Goal: Task Accomplishment & Management: Complete application form

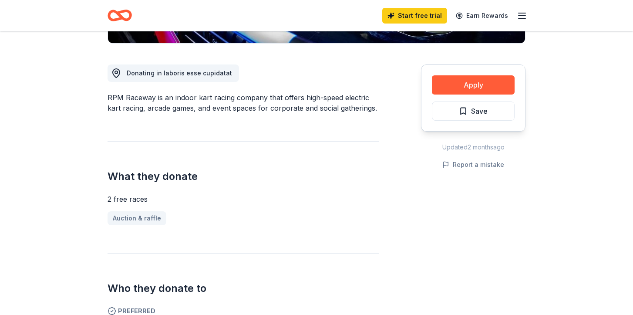
scroll to position [225, 0]
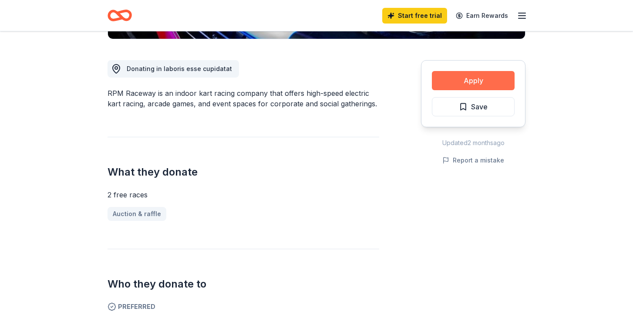
click at [475, 78] on button "Apply" at bounding box center [473, 80] width 83 height 19
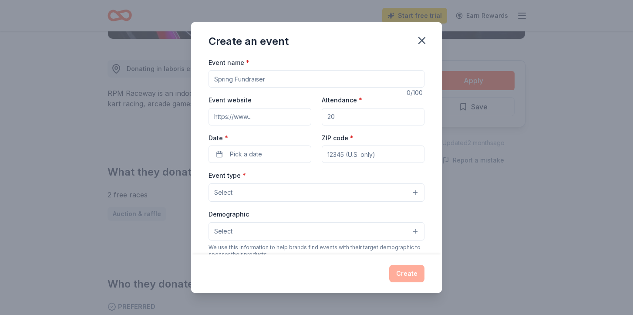
click at [275, 87] on input "Event name *" at bounding box center [316, 78] width 216 height 17
click at [424, 41] on icon "button" at bounding box center [422, 40] width 12 height 12
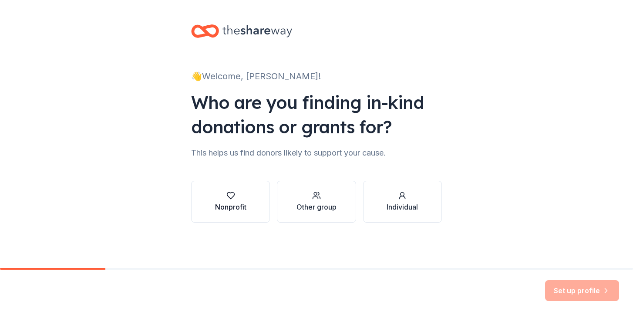
click at [242, 196] on div "button" at bounding box center [230, 195] width 31 height 9
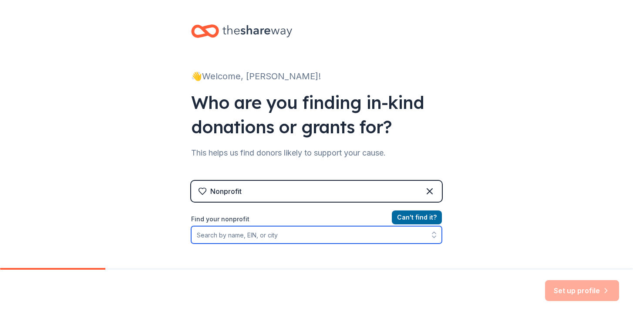
click at [288, 236] on input "Find your nonprofit" at bounding box center [316, 234] width 251 height 17
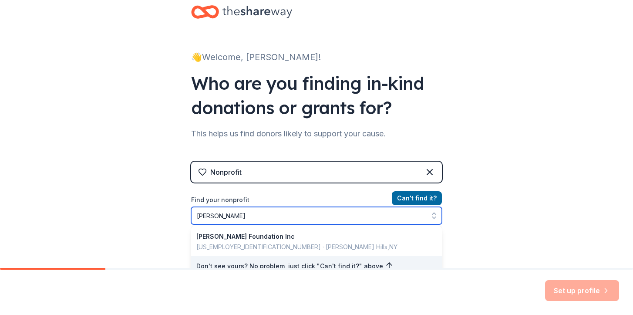
type input "John Brower Jr"
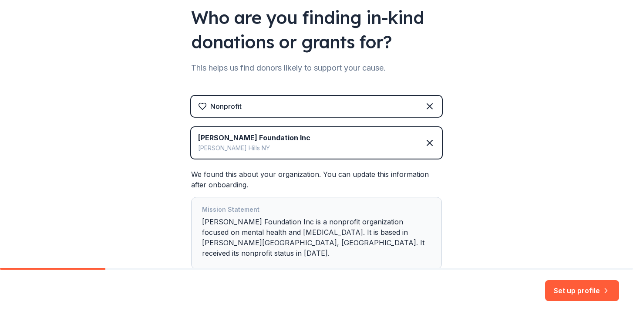
scroll to position [135, 0]
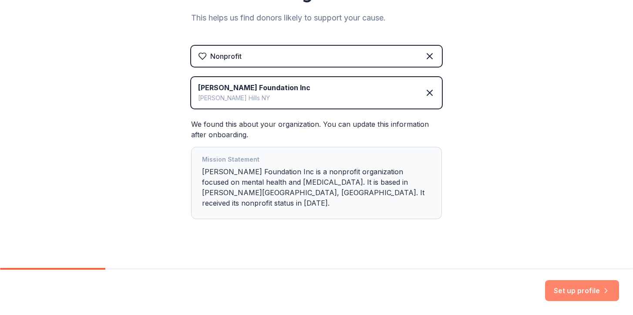
click at [561, 287] on button "Set up profile" at bounding box center [582, 290] width 74 height 21
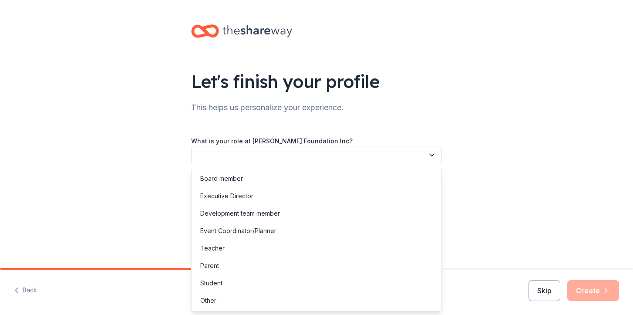
click at [305, 149] on button "button" at bounding box center [316, 155] width 251 height 18
click at [233, 173] on div "Board member" at bounding box center [316, 178] width 246 height 17
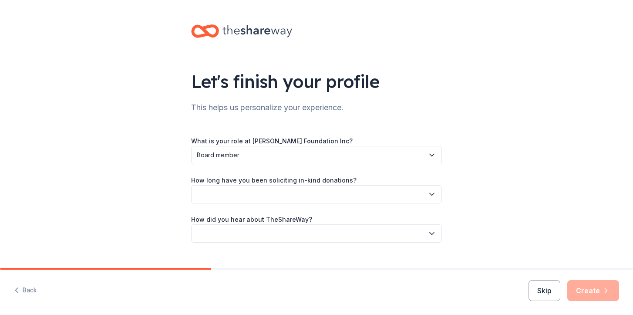
click at [252, 197] on button "button" at bounding box center [316, 194] width 251 height 18
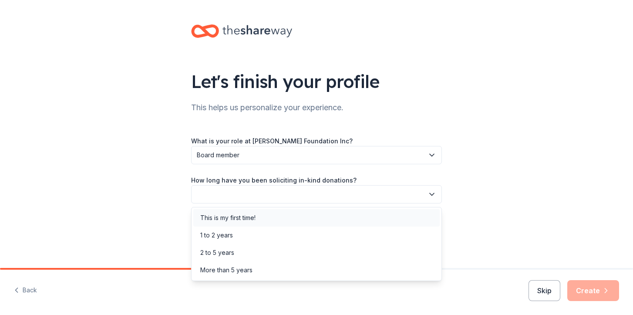
click at [264, 216] on div "This is my first time!" at bounding box center [316, 217] width 246 height 17
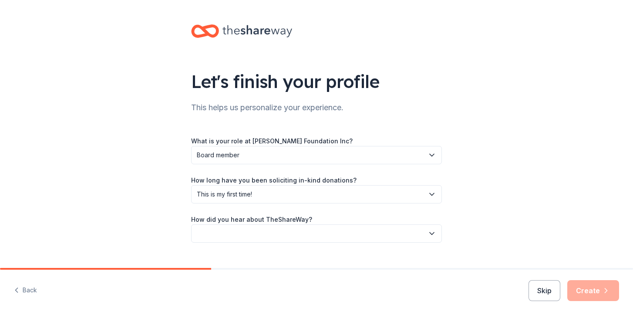
scroll to position [17, 0]
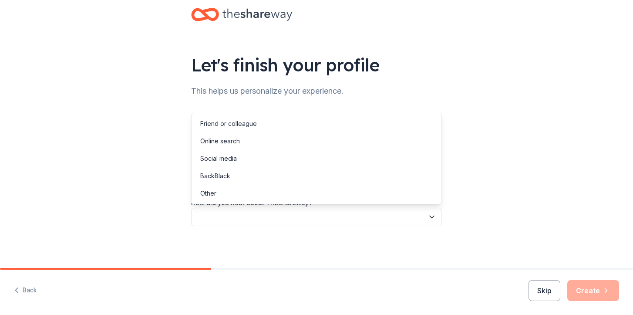
click at [264, 216] on button "button" at bounding box center [316, 217] width 251 height 18
click at [246, 158] on div "Social media" at bounding box center [316, 158] width 246 height 17
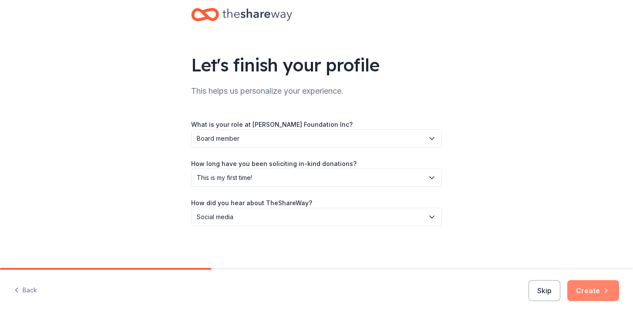
click at [611, 292] on button "Create" at bounding box center [593, 290] width 52 height 21
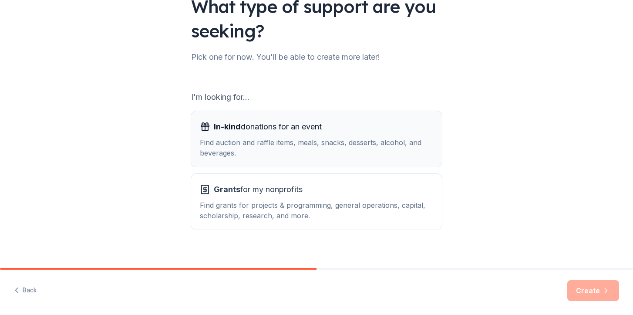
scroll to position [75, 0]
click at [306, 129] on span "In-kind donations for an event" at bounding box center [268, 126] width 108 height 14
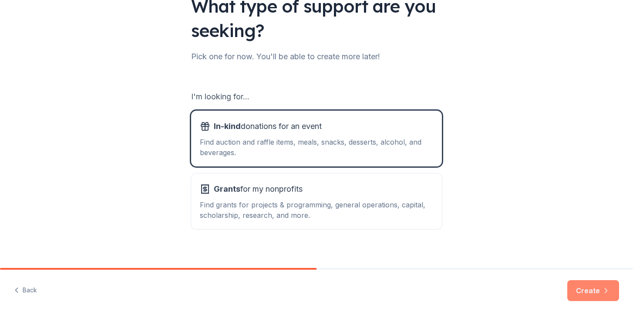
click at [585, 293] on button "Create" at bounding box center [593, 290] width 52 height 21
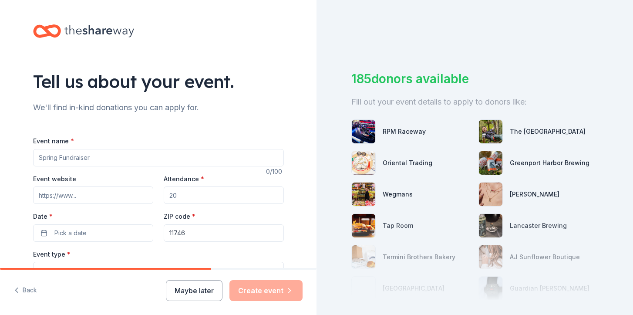
click at [162, 162] on input "Event name *" at bounding box center [158, 157] width 251 height 17
type input "[PERSON_NAME] Foundation Heroes Against Heroin 10th Annual 5K"
click at [96, 193] on input "Event website" at bounding box center [93, 194] width 120 height 17
paste input "http://johnbrowerjrfoundation.org/index.html"
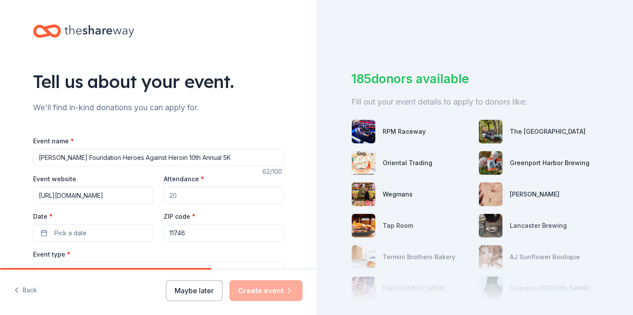
type input "http://johnbrowerjrfoundation.org"
type input "400"
click at [75, 235] on span "Pick a date" at bounding box center [70, 233] width 32 height 10
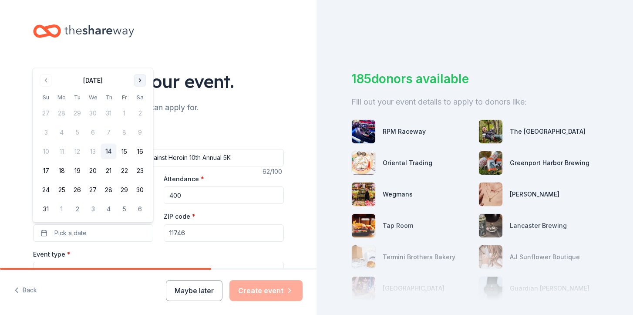
click at [141, 84] on button "Go to next month" at bounding box center [140, 80] width 12 height 12
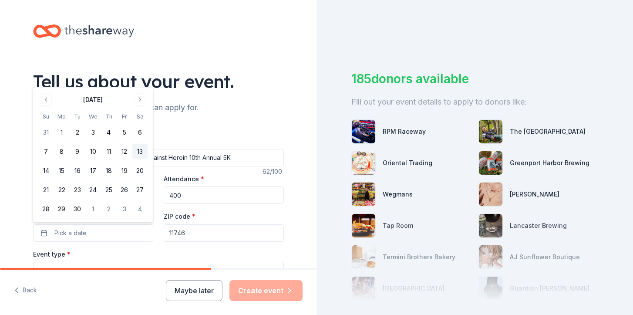
click at [143, 149] on button "13" at bounding box center [140, 152] width 16 height 16
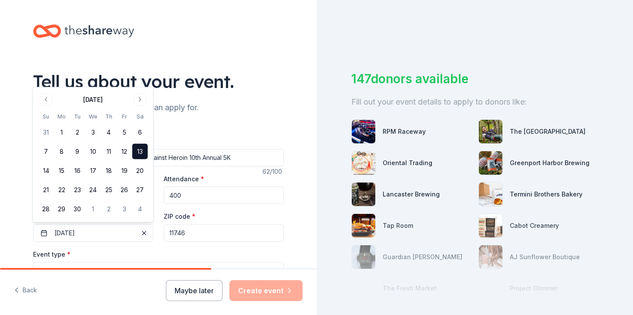
click at [154, 250] on div "Event type * Select" at bounding box center [158, 264] width 251 height 32
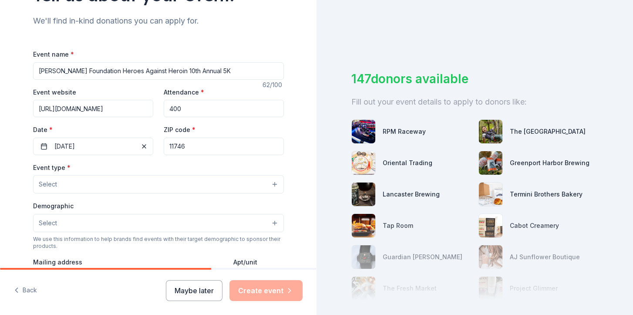
scroll to position [87, 0]
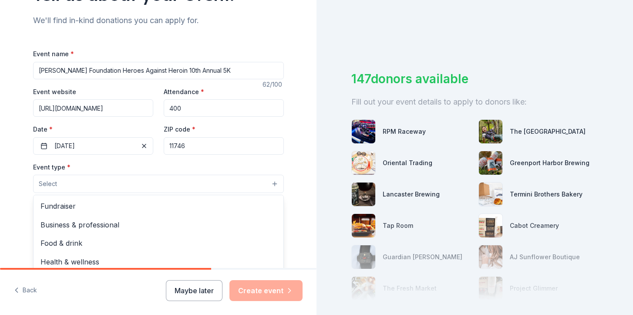
click at [123, 188] on button "Select" at bounding box center [158, 184] width 251 height 18
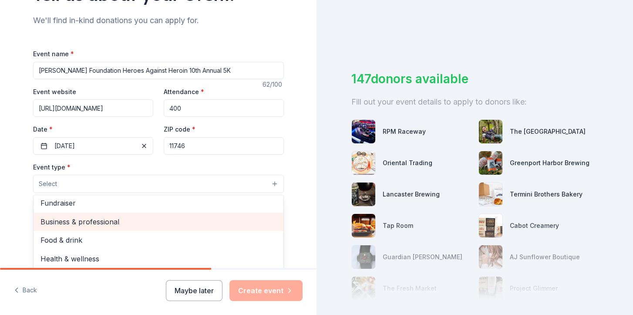
scroll to position [0, 0]
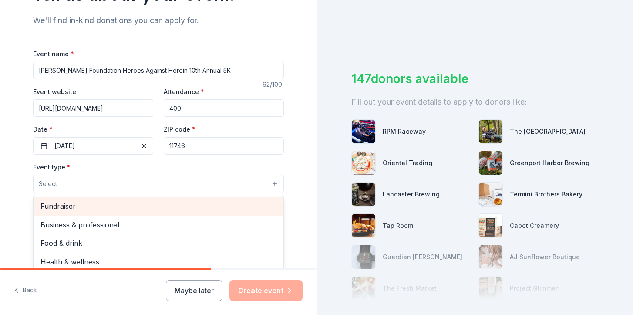
click at [89, 207] on span "Fundraiser" at bounding box center [158, 205] width 236 height 11
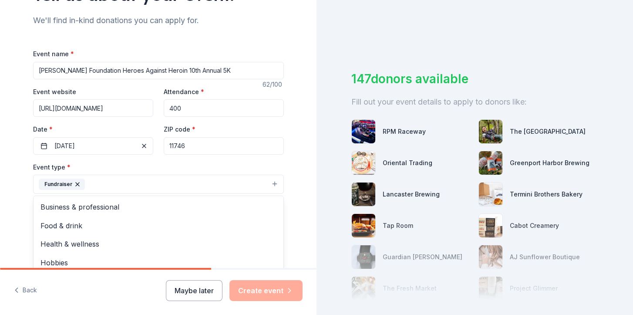
click at [140, 164] on div "Event type * Fundraiser Business & professional Food & drink Health & wellness …" at bounding box center [158, 177] width 251 height 33
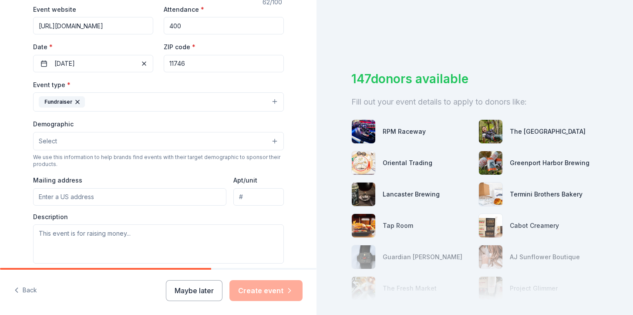
scroll to position [171, 0]
click at [117, 139] on button "Select" at bounding box center [158, 140] width 251 height 18
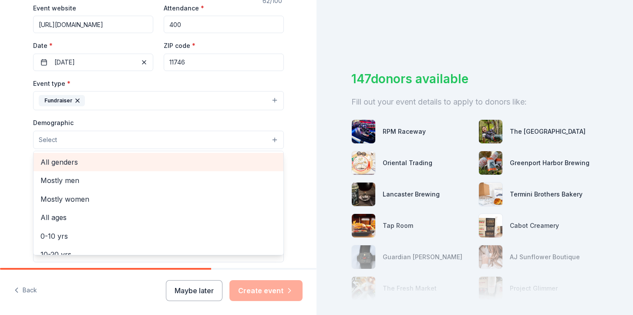
click at [110, 161] on span "All genders" at bounding box center [158, 161] width 236 height 11
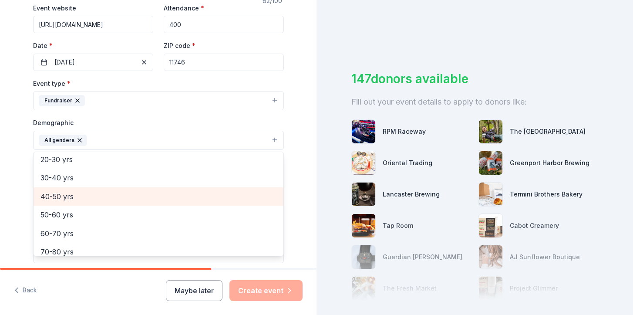
scroll to position [121, 0]
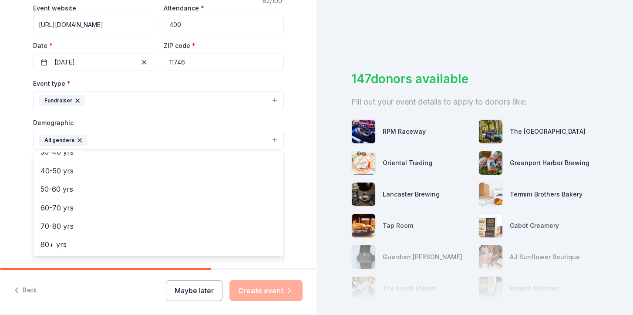
click at [169, 128] on div "Demographic All genders Mostly men Mostly women All ages 0-10 yrs 10-20 yrs 20-…" at bounding box center [158, 133] width 251 height 33
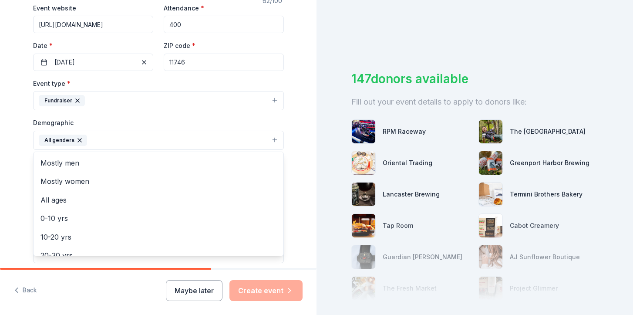
click at [194, 139] on button "All genders" at bounding box center [158, 140] width 251 height 19
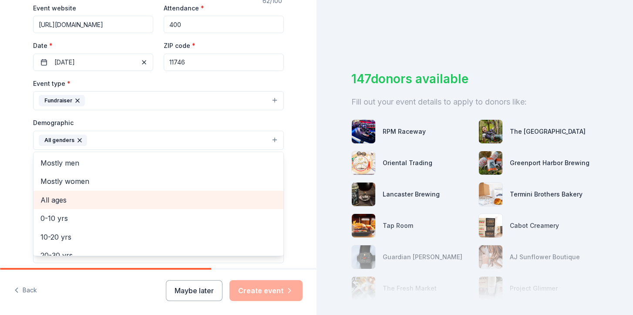
click at [130, 202] on span "All ages" at bounding box center [158, 199] width 236 height 11
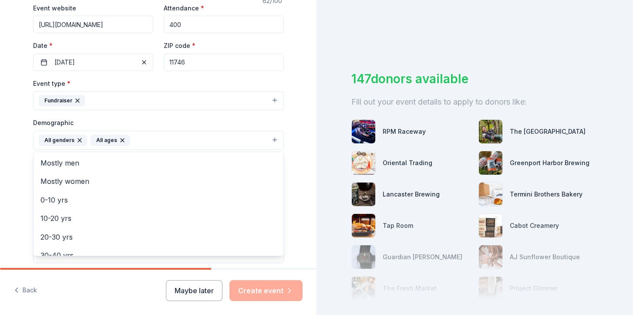
click at [193, 118] on div "Demographic All genders All ages Mostly men Mostly women 0-10 yrs 10-20 yrs 20-…" at bounding box center [158, 133] width 251 height 33
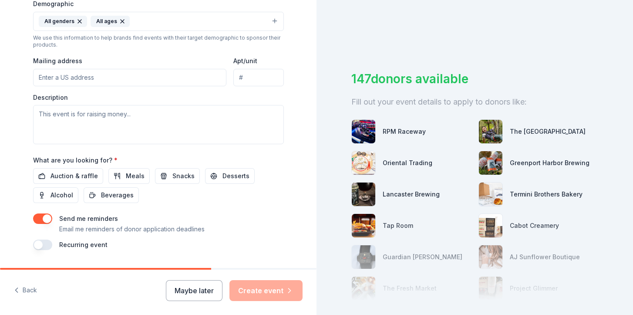
scroll to position [292, 0]
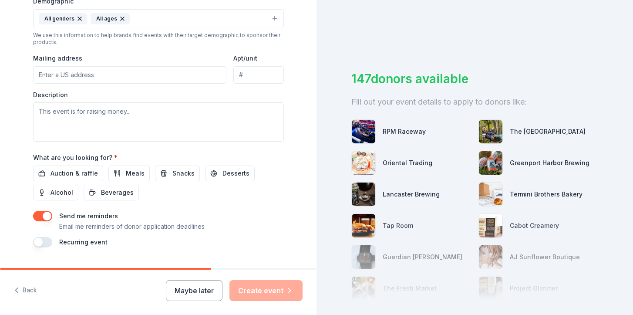
click at [125, 74] on input "Mailing address" at bounding box center [130, 74] width 194 height 17
type input "4 Deerhurst Lane"
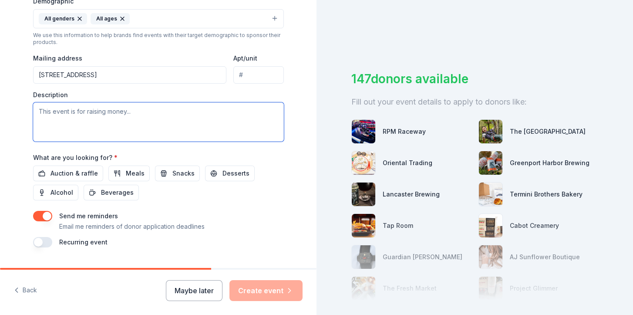
click at [141, 121] on textarea at bounding box center [158, 121] width 251 height 39
click at [98, 118] on textarea at bounding box center [158, 121] width 251 height 39
paste textarea "http://johnbrowerjrfoundation.org/index.html"
type textarea "http://johnbrowerjrfoundation.org/index.html"
drag, startPoint x: 185, startPoint y: 111, endPoint x: 0, endPoint y: 92, distance: 185.4
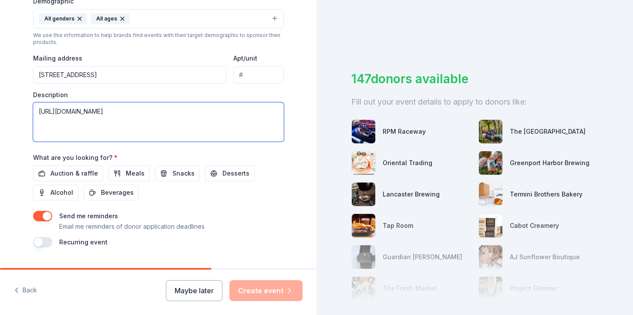
paste textarea "At this event, typically attended by about 400-500 community members, we auctio…"
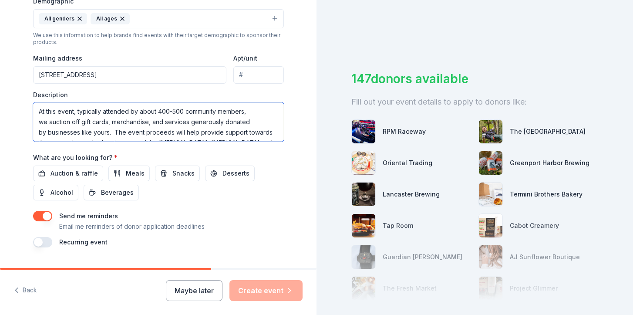
scroll to position [73, 0]
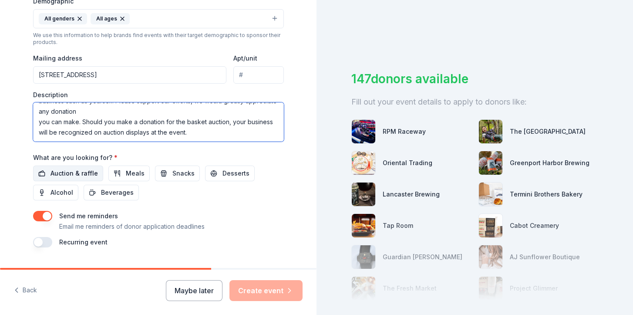
type textarea "At this event, typically attended by about 400-500 community members, we auctio…"
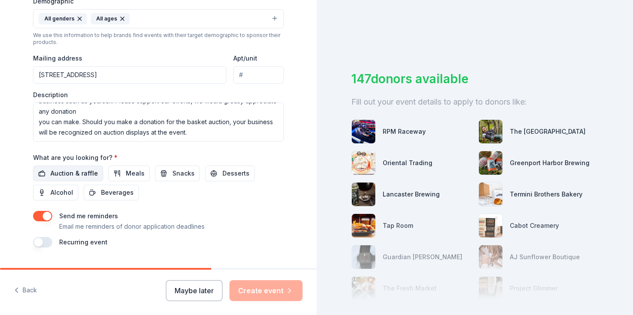
click at [93, 169] on span "Auction & raffle" at bounding box center [73, 173] width 47 height 10
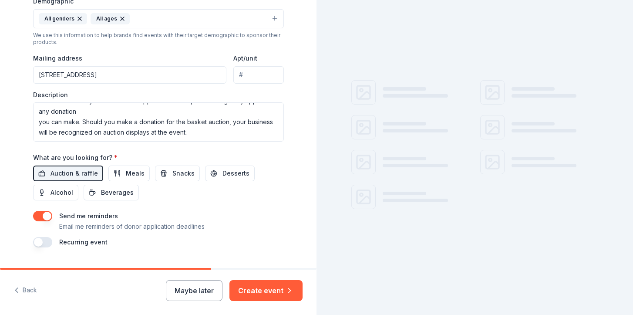
scroll to position [313, 0]
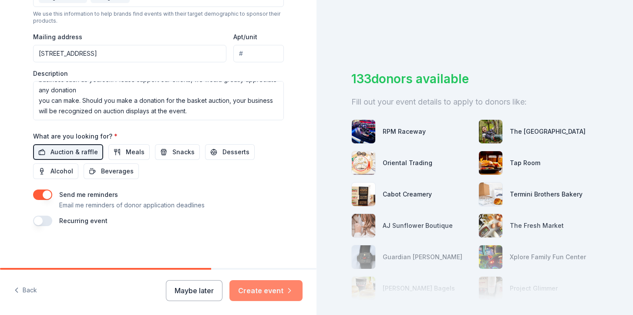
click at [286, 288] on icon "button" at bounding box center [289, 290] width 9 height 9
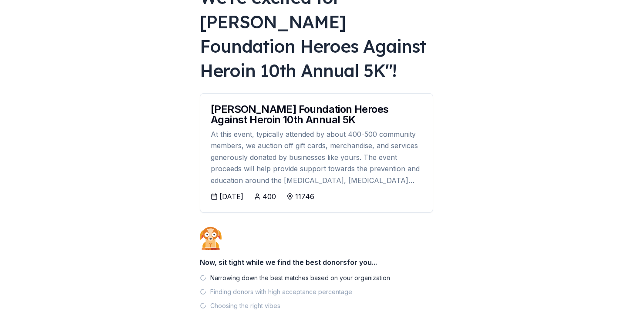
scroll to position [124, 0]
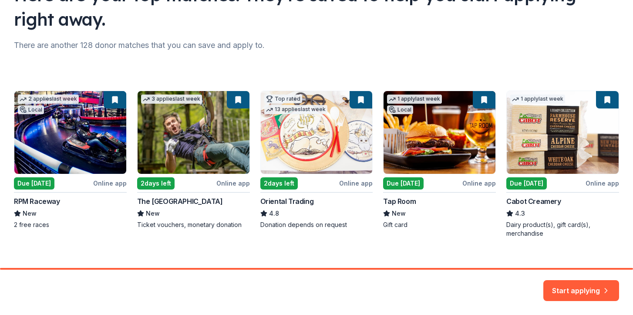
scroll to position [98, 0]
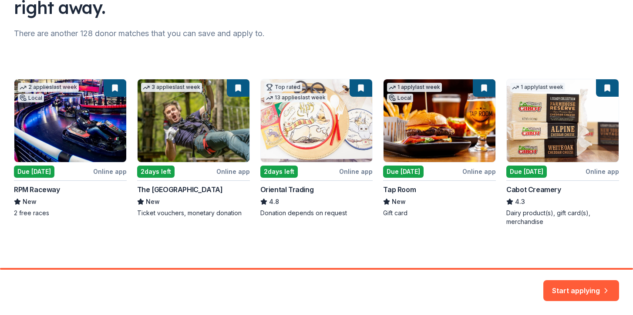
click at [438, 143] on div "2 applies last week Local Due today Online app RPM Raceway New 2 free races 3 a…" at bounding box center [316, 152] width 605 height 147
click at [56, 133] on div "2 applies last week Local Due today Online app RPM Raceway New 2 free races 3 a…" at bounding box center [316, 152] width 605 height 147
click at [581, 286] on button "Start applying" at bounding box center [581, 285] width 76 height 21
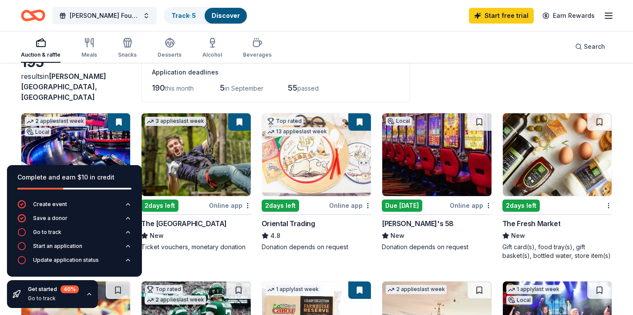
scroll to position [54, 0]
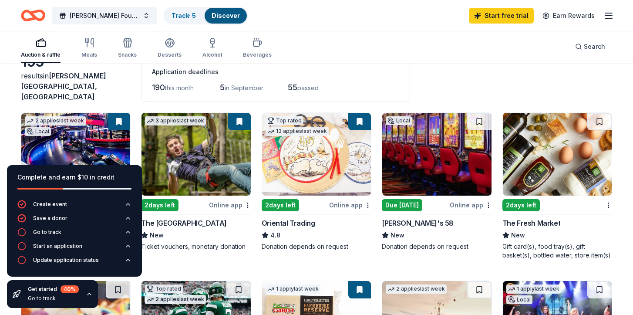
click at [187, 218] on div "The [GEOGRAPHIC_DATA]" at bounding box center [184, 223] width 86 height 10
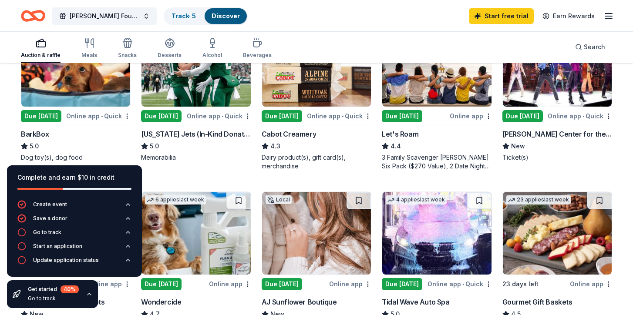
scroll to position [311, 0]
click at [204, 94] on img at bounding box center [195, 65] width 109 height 83
click at [211, 170] on div "2 applies last week Local Due today Online app • Quick RPM Raceway New 2 free r…" at bounding box center [316, 173] width 591 height 634
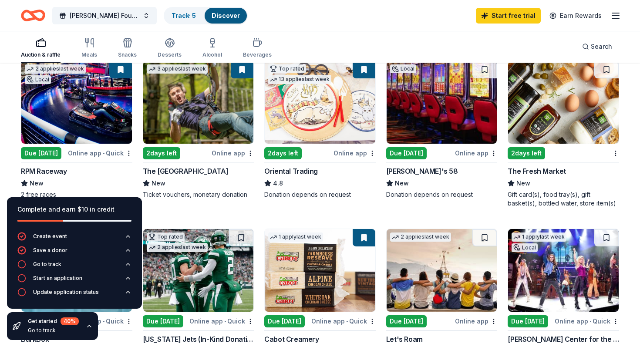
scroll to position [106, 0]
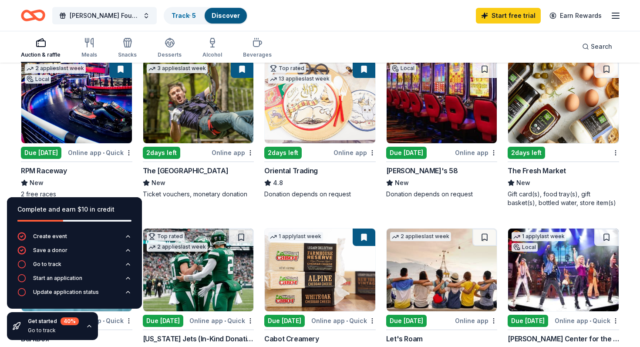
click at [83, 111] on img at bounding box center [76, 101] width 111 height 83
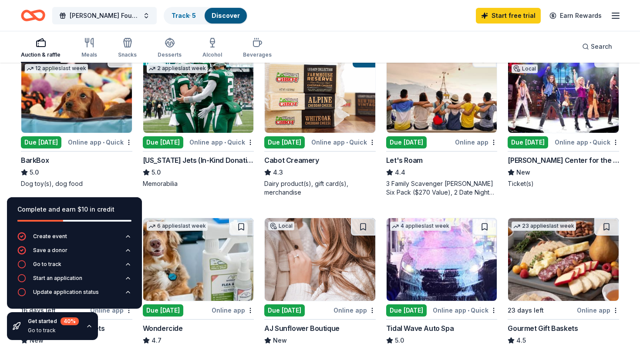
scroll to position [319, 0]
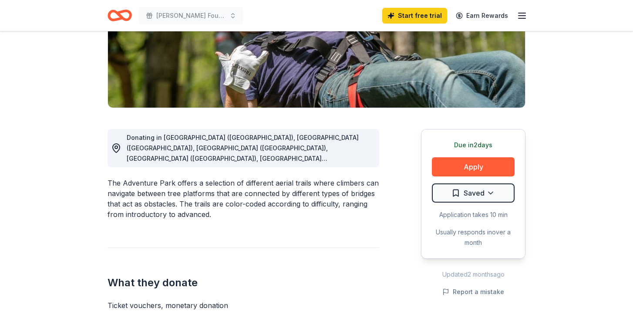
scroll to position [156, 0]
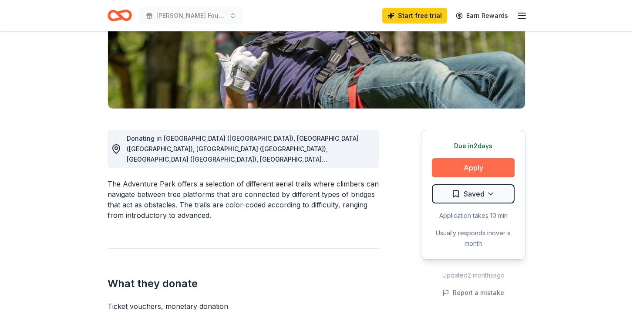
click at [497, 167] on button "Apply" at bounding box center [473, 167] width 83 height 19
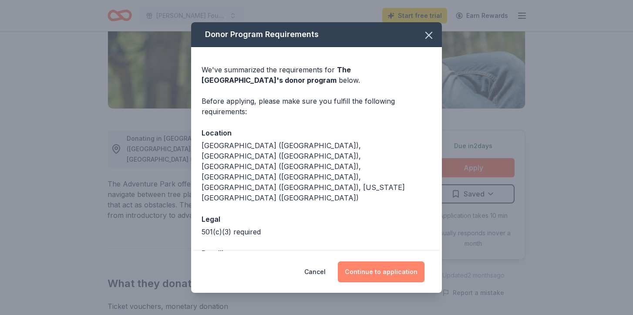
click at [399, 261] on button "Continue to application" at bounding box center [381, 271] width 87 height 21
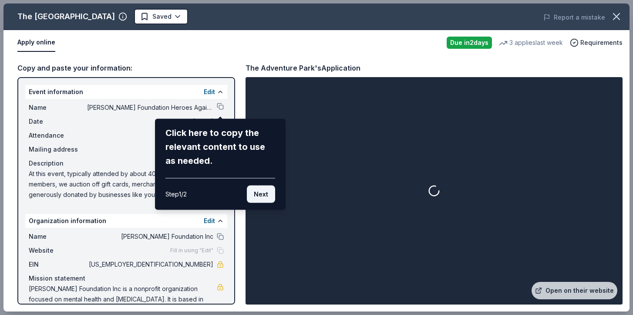
click at [264, 195] on button "Next" at bounding box center [261, 193] width 28 height 17
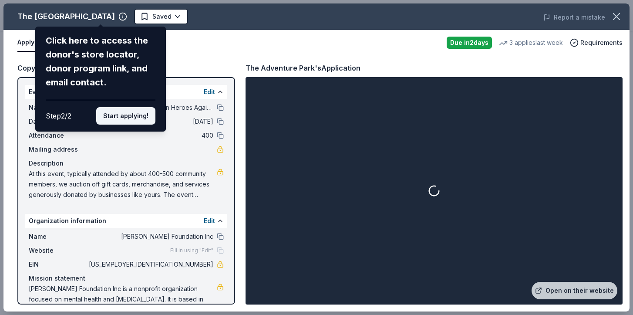
click at [130, 121] on button "Start applying!" at bounding box center [125, 115] width 59 height 17
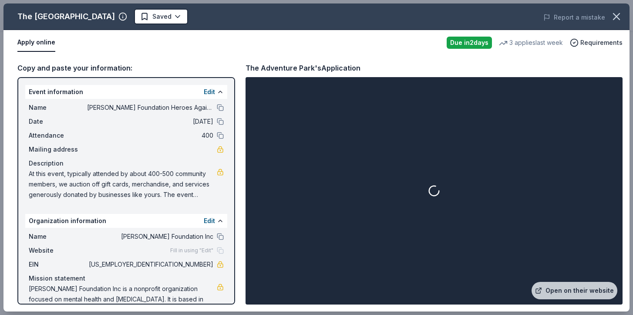
scroll to position [22, 0]
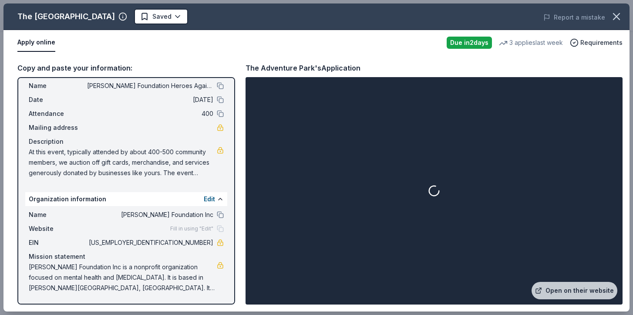
click at [457, 38] on div "Due in 2 days" at bounding box center [468, 43] width 45 height 12
click at [563, 287] on link "Open on their website" at bounding box center [574, 290] width 86 height 17
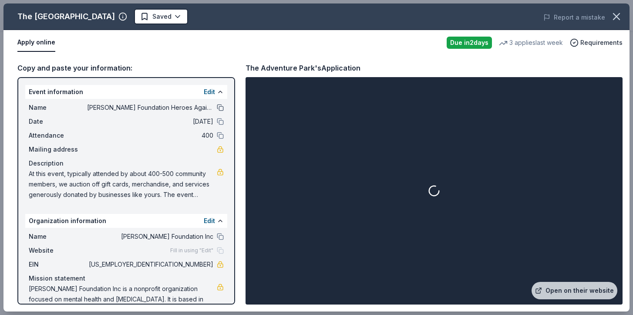
click at [222, 107] on button at bounding box center [220, 107] width 7 height 7
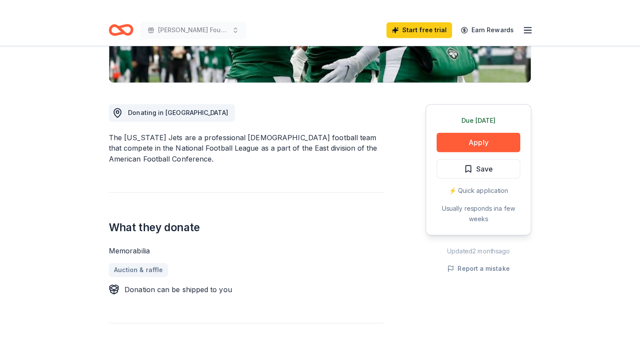
scroll to position [207, 0]
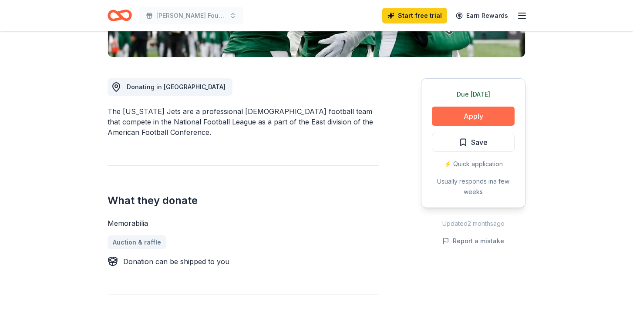
click at [496, 120] on button "Apply" at bounding box center [473, 116] width 83 height 19
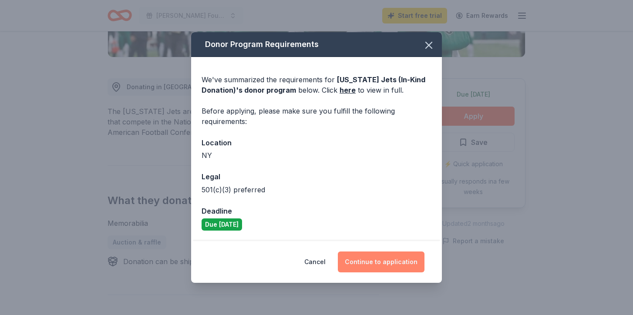
click at [377, 259] on button "Continue to application" at bounding box center [381, 262] width 87 height 21
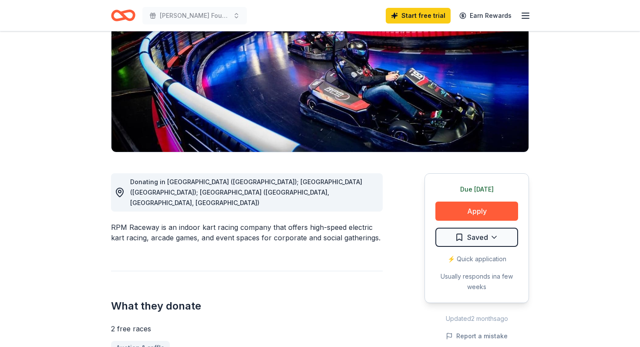
scroll to position [126, 0]
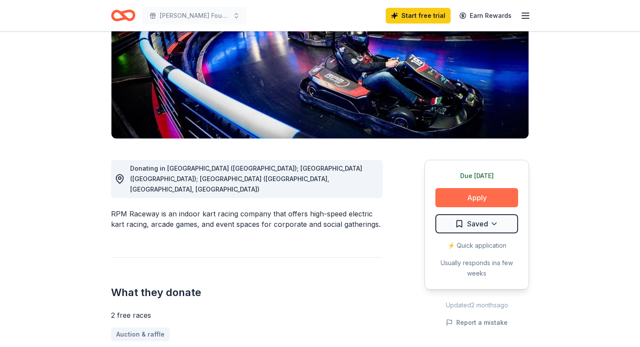
click at [485, 200] on button "Apply" at bounding box center [476, 197] width 83 height 19
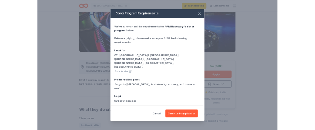
scroll to position [8, 0]
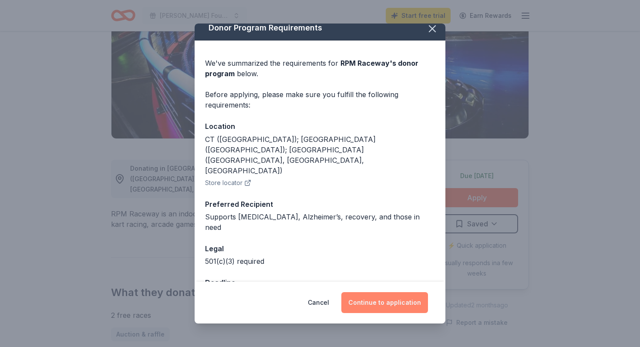
click at [409, 305] on button "Continue to application" at bounding box center [384, 302] width 87 height 21
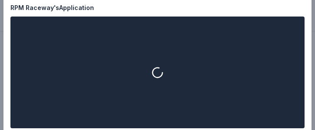
scroll to position [87, 0]
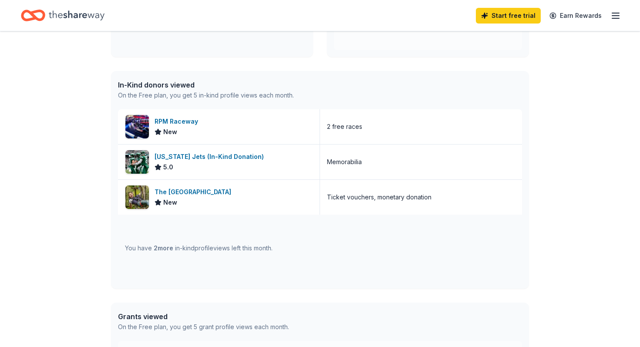
scroll to position [191, 0]
click at [611, 17] on icon "button" at bounding box center [615, 15] width 10 height 10
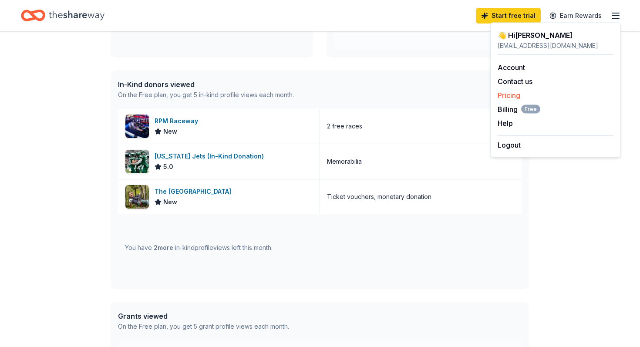
click at [517, 99] on link "Pricing" at bounding box center [508, 95] width 23 height 9
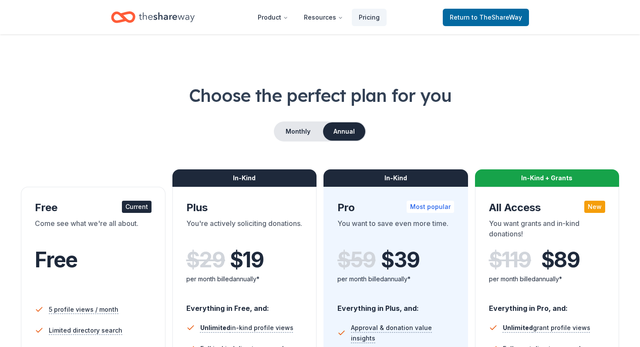
click at [337, 129] on button "Annual" at bounding box center [344, 131] width 42 height 18
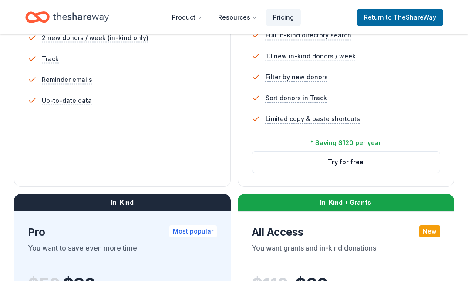
scroll to position [313, 0]
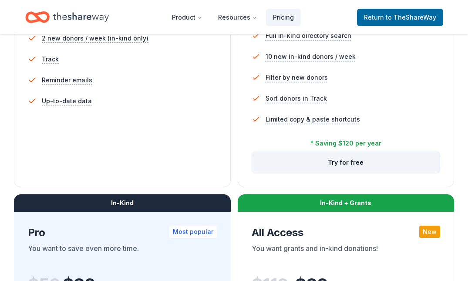
click at [364, 162] on button "Try for free" at bounding box center [346, 162] width 188 height 21
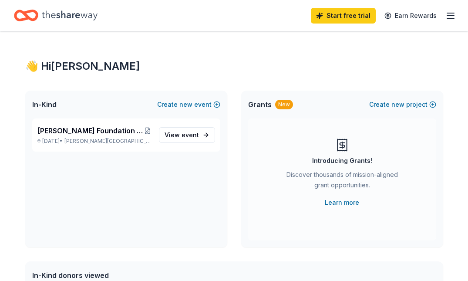
click at [70, 15] on icon "Home" at bounding box center [70, 15] width 56 height 10
click at [64, 13] on icon "Home" at bounding box center [70, 15] width 56 height 10
click at [20, 9] on icon "Home" at bounding box center [26, 15] width 24 height 20
click at [448, 16] on line "button" at bounding box center [450, 16] width 7 height 0
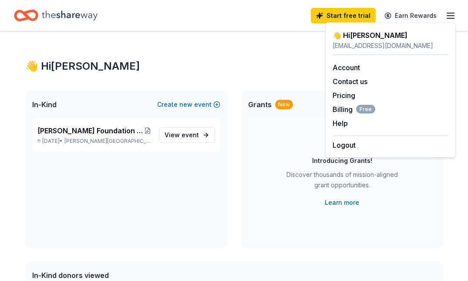
click at [67, 23] on icon "Home" at bounding box center [70, 16] width 56 height 18
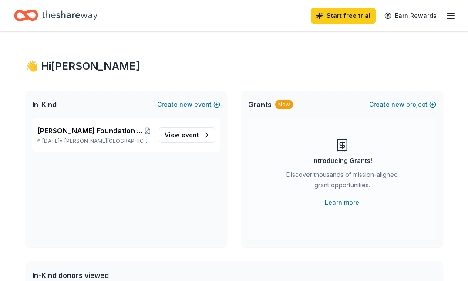
click at [57, 17] on icon "Home" at bounding box center [70, 15] width 56 height 10
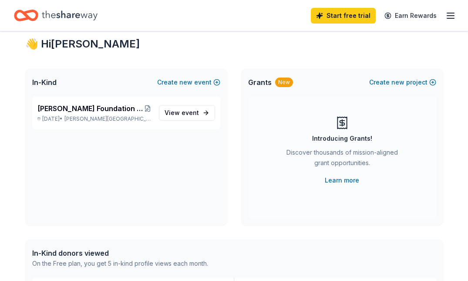
scroll to position [22, 0]
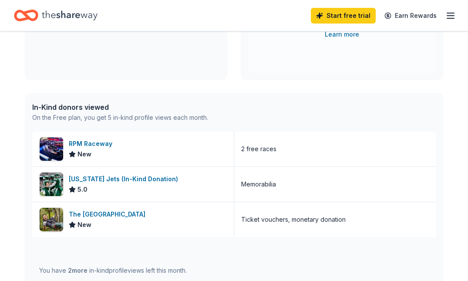
scroll to position [173, 0]
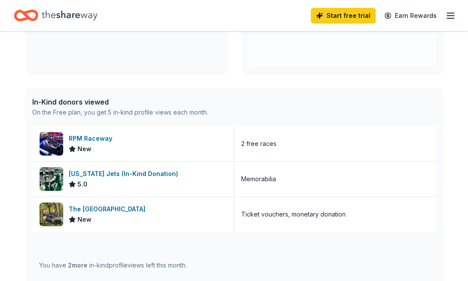
click at [166, 115] on div "On the Free plan, you get 5 in-kind profile views each month." at bounding box center [120, 112] width 176 height 10
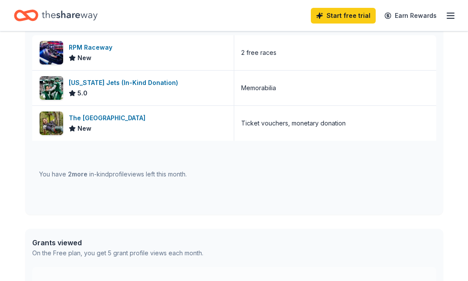
scroll to position [265, 0]
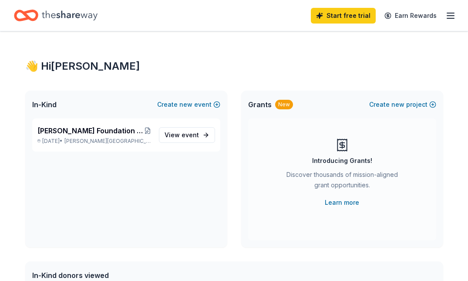
click at [453, 16] on icon "button" at bounding box center [450, 15] width 10 height 10
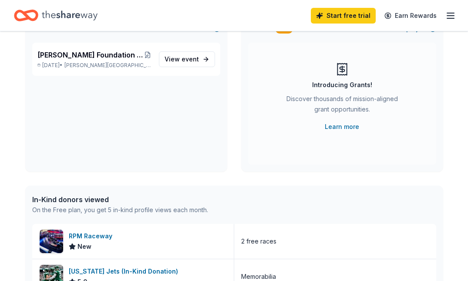
scroll to position [55, 0]
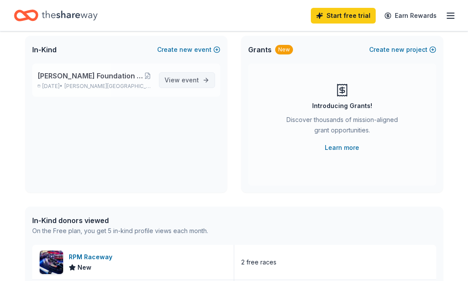
click at [203, 84] on link "View event" at bounding box center [187, 80] width 56 height 16
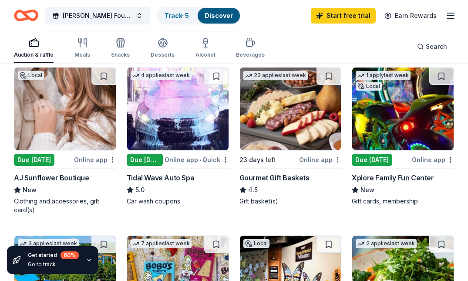
scroll to position [600, 0]
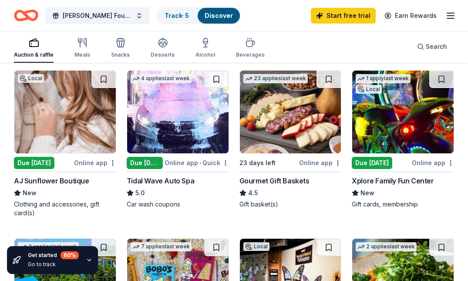
click at [419, 177] on div "Xplore Family Fun Center" at bounding box center [393, 180] width 82 height 10
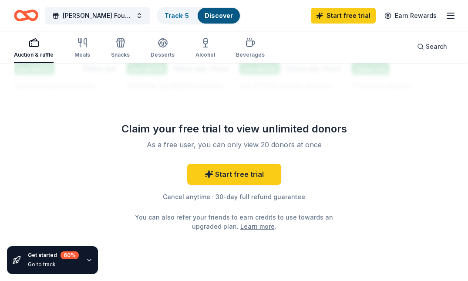
scroll to position [1052, 0]
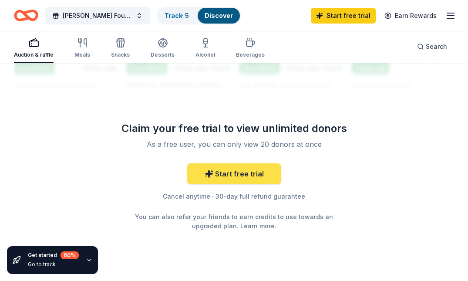
click at [270, 169] on link "Start free trial" at bounding box center [234, 173] width 94 height 21
click at [229, 164] on link "Start free trial" at bounding box center [234, 173] width 94 height 21
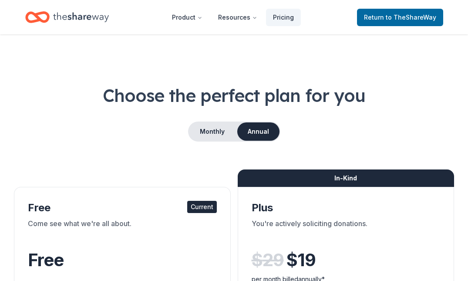
click at [358, 7] on nav "Product Resources Pricing Return to TheShareWay" at bounding box center [234, 17] width 418 height 20
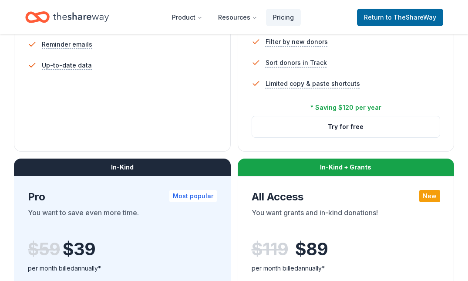
scroll to position [348, 0]
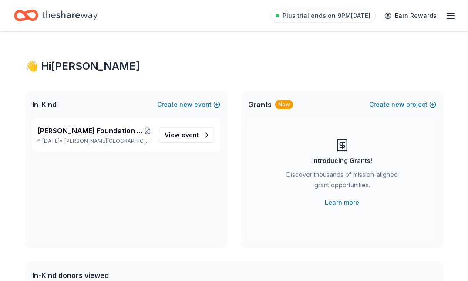
click at [87, 13] on icon "Home" at bounding box center [70, 15] width 56 height 10
click at [193, 130] on span "View event" at bounding box center [181, 135] width 34 height 10
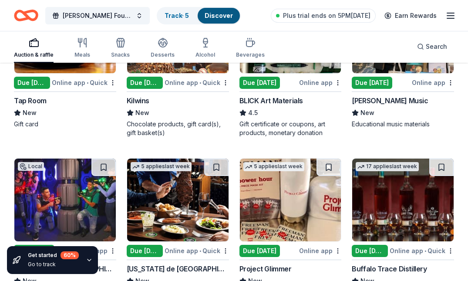
scroll to position [1751, 0]
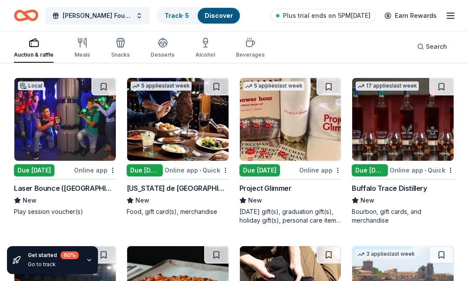
click at [89, 183] on div "Laser Bounce ([GEOGRAPHIC_DATA])" at bounding box center [65, 188] width 102 height 10
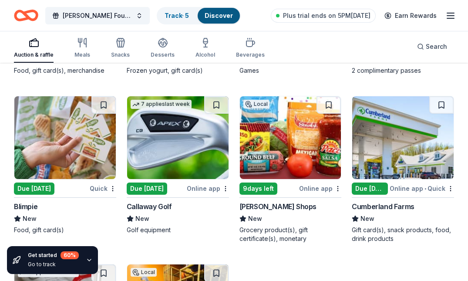
scroll to position [2734, 0]
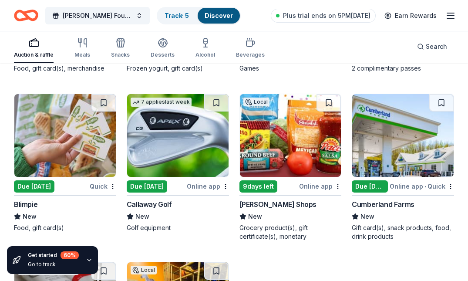
click at [158, 200] on div "Callaway Golf" at bounding box center [149, 204] width 45 height 10
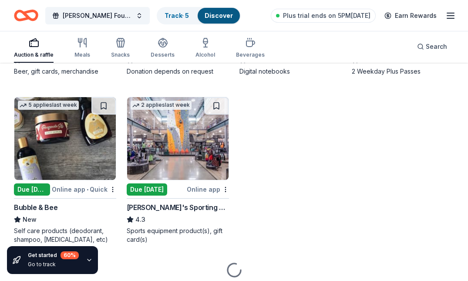
scroll to position [3731, 0]
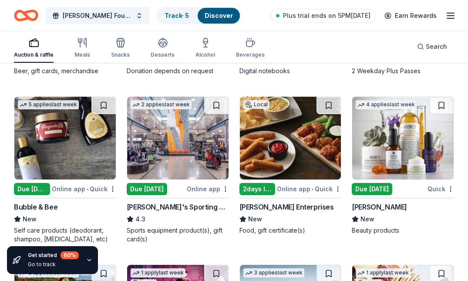
click at [158, 201] on div "[PERSON_NAME]'s Sporting Goods" at bounding box center [178, 206] width 102 height 10
click at [292, 202] on div "[PERSON_NAME] Enterprises" at bounding box center [286, 206] width 94 height 10
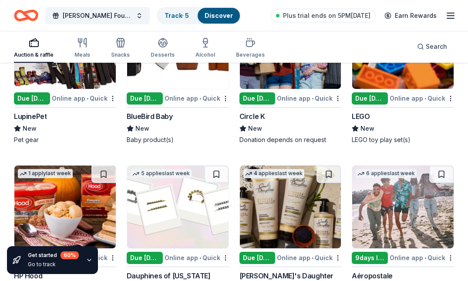
scroll to position [7433, 0]
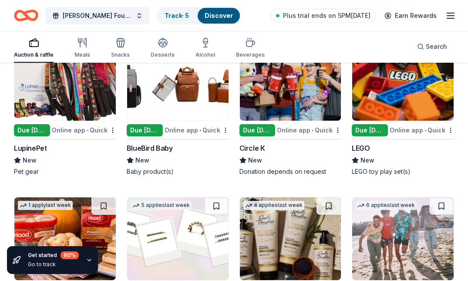
click at [364, 143] on div "LEGO" at bounding box center [361, 148] width 18 height 10
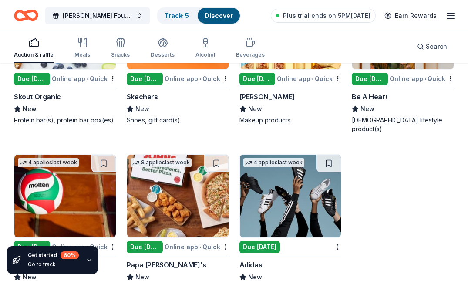
scroll to position [7976, 0]
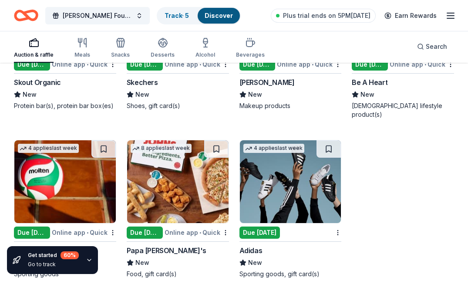
click at [77, 257] on div "Get started 60 % Go to track" at bounding box center [52, 260] width 91 height 28
click at [87, 259] on icon "button" at bounding box center [88, 260] width 3 height 2
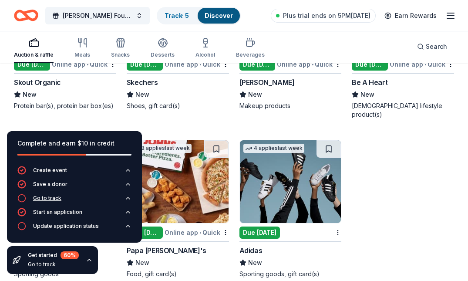
click at [22, 197] on icon "button" at bounding box center [21, 198] width 9 height 9
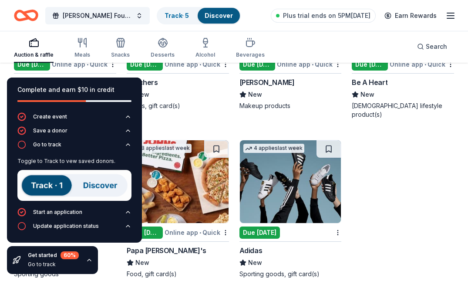
click at [57, 182] on img at bounding box center [74, 185] width 114 height 31
click at [187, 17] on link "Track · 5" at bounding box center [176, 15] width 24 height 7
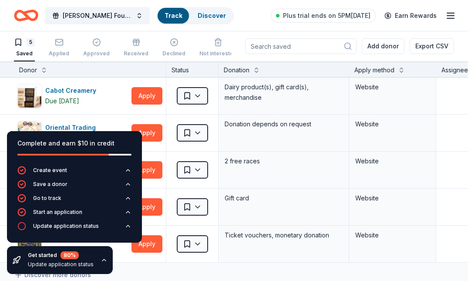
scroll to position [0, 0]
click at [21, 228] on icon "button" at bounding box center [21, 226] width 9 height 9
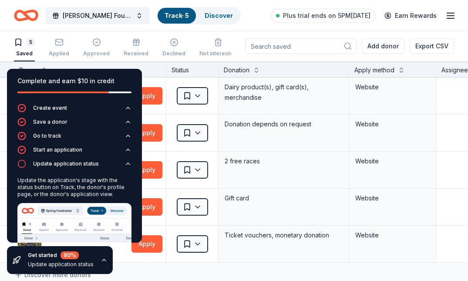
scroll to position [66, 0]
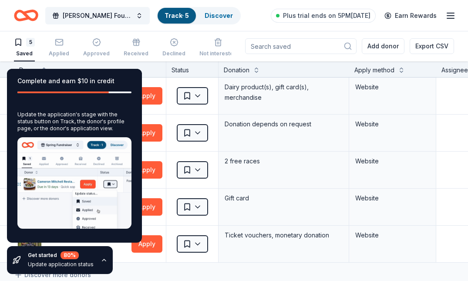
click at [191, 13] on div "Track · 5" at bounding box center [177, 16] width 38 height 16
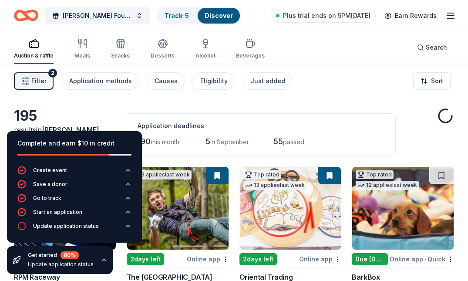
click at [191, 10] on div "Track · 5" at bounding box center [177, 16] width 38 height 16
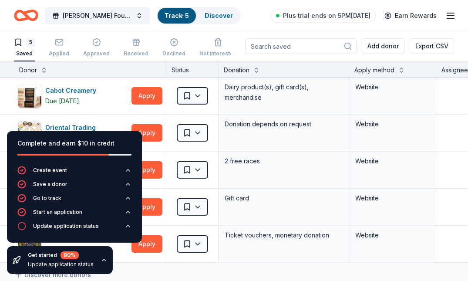
drag, startPoint x: 131, startPoint y: 140, endPoint x: 126, endPoint y: 161, distance: 21.5
click at [126, 161] on div "Complete and earn $10 in credit" at bounding box center [74, 148] width 135 height 35
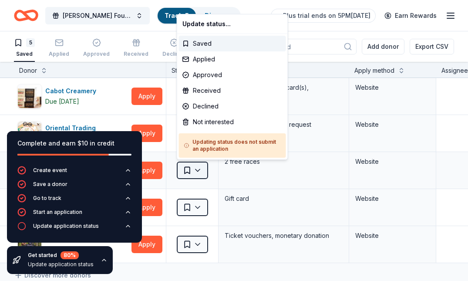
click at [189, 170] on html "John Brower Jr Foundation Heroes Against Heroin 10th Annual 5K Track · 5 Discov…" at bounding box center [234, 140] width 468 height 281
click at [211, 57] on div "Applied" at bounding box center [232, 59] width 107 height 16
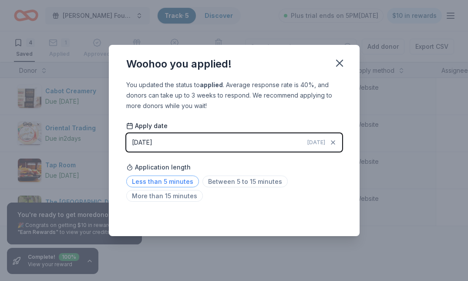
click at [179, 182] on span "Less than 5 minutes" at bounding box center [162, 181] width 73 height 12
click at [342, 64] on icon "button" at bounding box center [339, 63] width 12 height 12
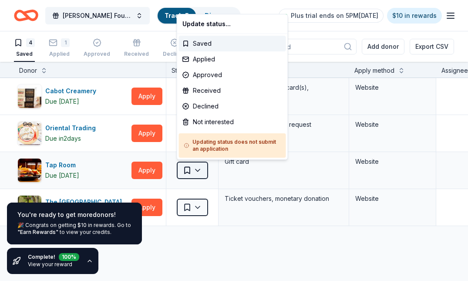
click at [185, 171] on html "John Brower Jr Foundation Heroes Against Heroin 10th Annual 5K Track · 5 Discov…" at bounding box center [234, 140] width 468 height 281
click at [207, 66] on div "Applied" at bounding box center [232, 59] width 107 height 16
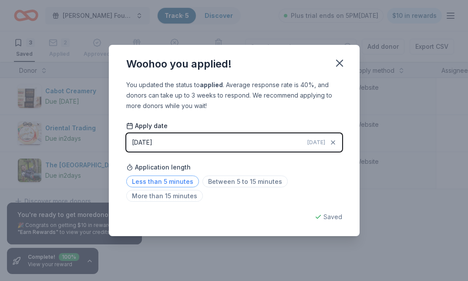
click at [175, 180] on span "Less than 5 minutes" at bounding box center [162, 181] width 73 height 12
click at [341, 68] on icon "button" at bounding box center [339, 63] width 12 height 12
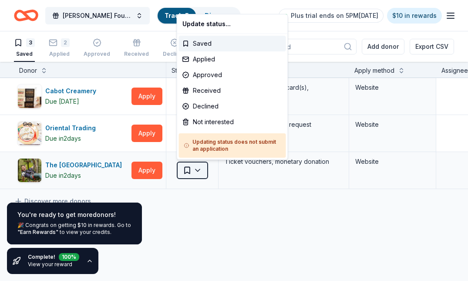
click at [201, 168] on html "John Brower Jr Foundation Heroes Against Heroin 10th Annual 5K Track · 5 Discov…" at bounding box center [234, 140] width 468 height 281
click at [203, 64] on div "Applied" at bounding box center [232, 59] width 107 height 16
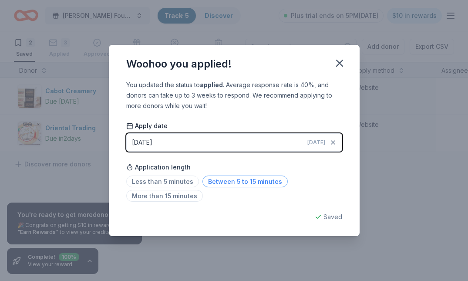
click at [234, 181] on span "Between 5 to 15 minutes" at bounding box center [244, 181] width 85 height 12
click at [338, 65] on icon "button" at bounding box center [339, 63] width 12 height 12
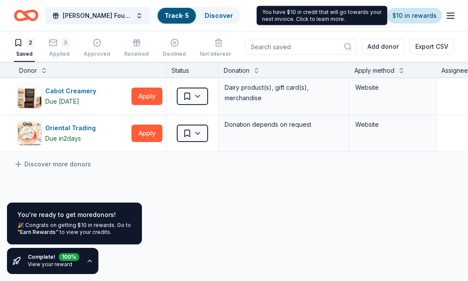
click at [416, 17] on link "$10 in rewards" at bounding box center [414, 16] width 55 height 16
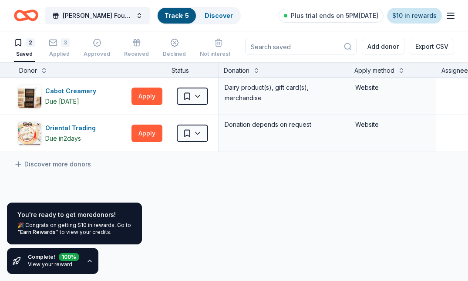
click at [405, 15] on link "$10 in rewards" at bounding box center [414, 16] width 55 height 16
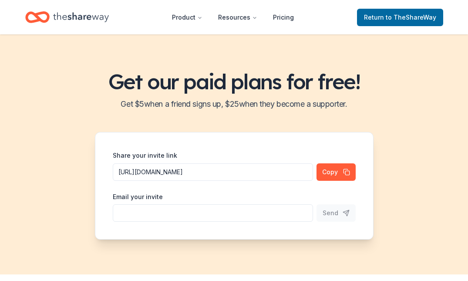
click at [32, 13] on icon "Home" at bounding box center [33, 17] width 13 height 9
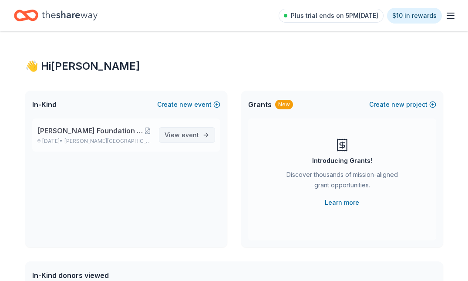
click at [171, 136] on span "View event" at bounding box center [181, 135] width 34 height 10
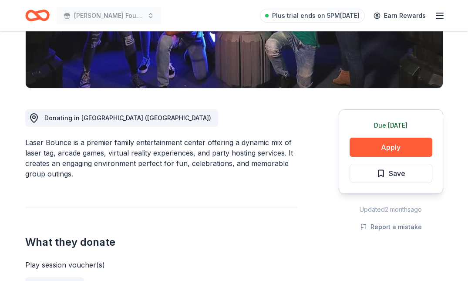
scroll to position [193, 0]
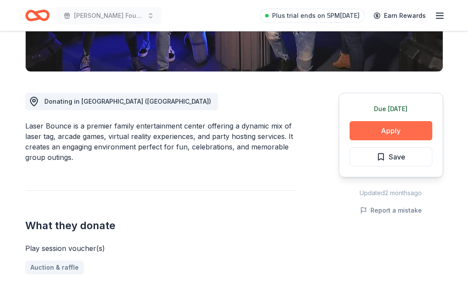
click at [387, 137] on button "Apply" at bounding box center [390, 130] width 83 height 19
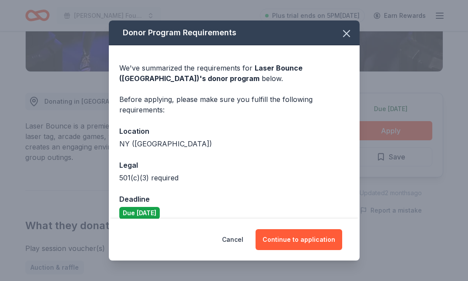
scroll to position [10, 0]
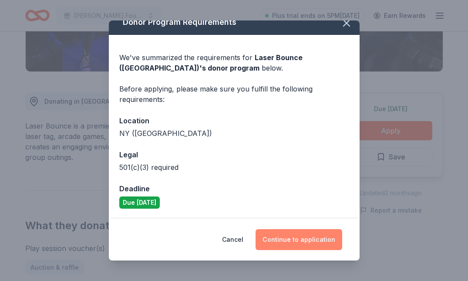
click at [303, 236] on button "Continue to application" at bounding box center [298, 239] width 87 height 21
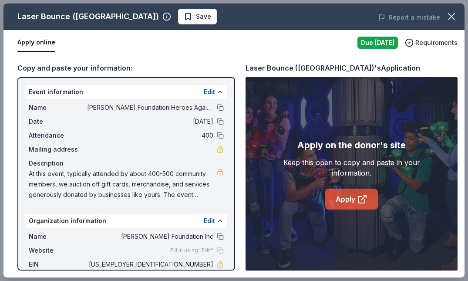
click at [363, 201] on icon at bounding box center [362, 199] width 10 height 10
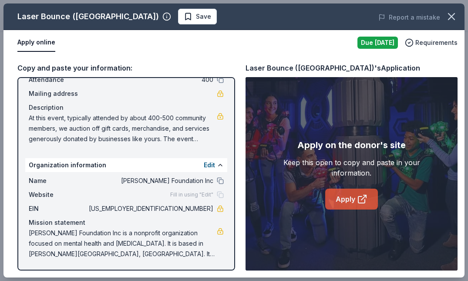
click at [346, 205] on link "Apply" at bounding box center [351, 198] width 53 height 21
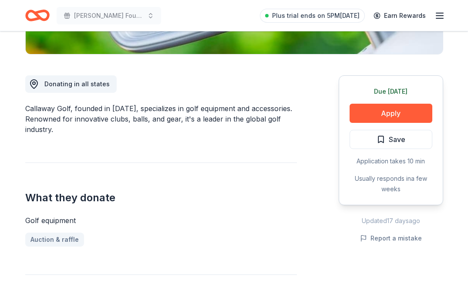
scroll to position [222, 0]
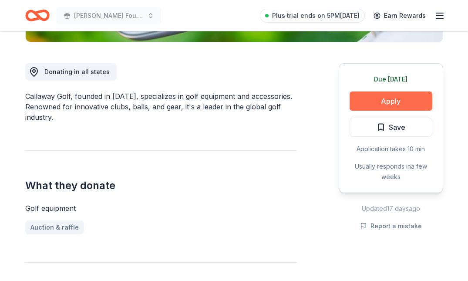
click at [386, 105] on button "Apply" at bounding box center [390, 100] width 83 height 19
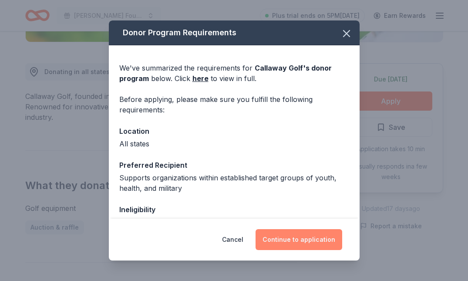
click at [290, 240] on button "Continue to application" at bounding box center [298, 239] width 87 height 21
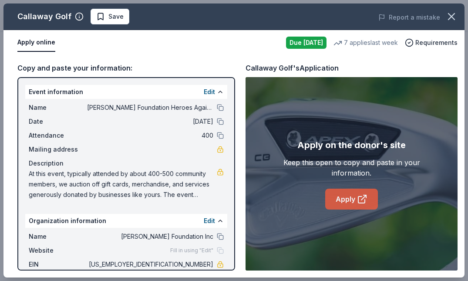
click at [357, 195] on icon at bounding box center [362, 199] width 10 height 10
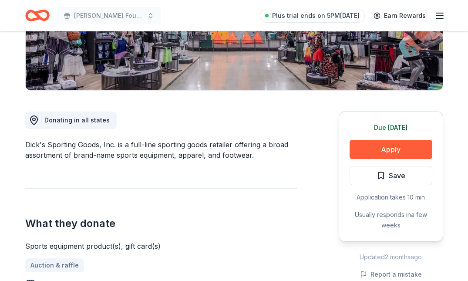
scroll to position [177, 0]
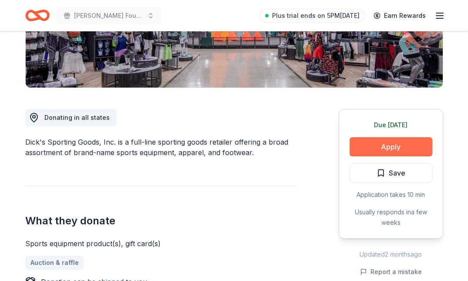
click at [414, 150] on button "Apply" at bounding box center [390, 146] width 83 height 19
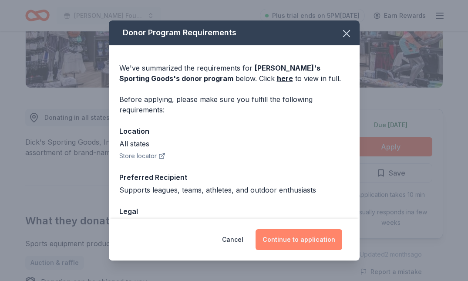
click at [297, 239] on button "Continue to application" at bounding box center [298, 239] width 87 height 21
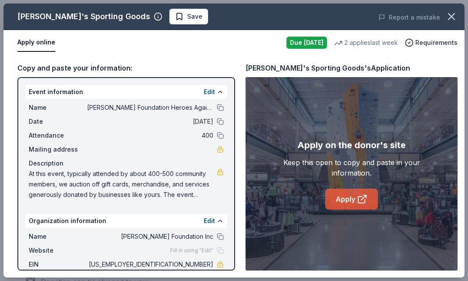
click at [358, 194] on icon at bounding box center [362, 199] width 10 height 10
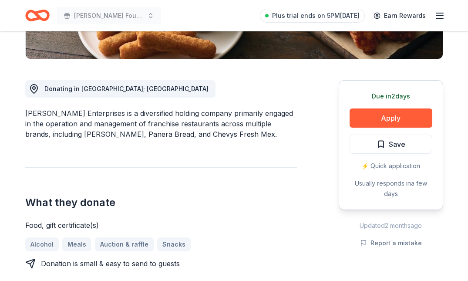
scroll to position [208, 0]
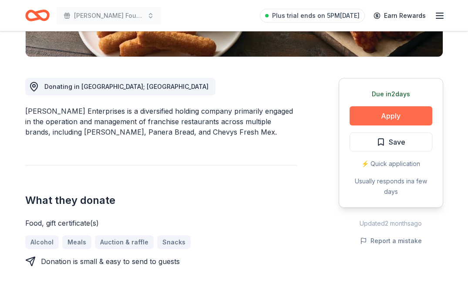
click at [388, 119] on button "Apply" at bounding box center [390, 115] width 83 height 19
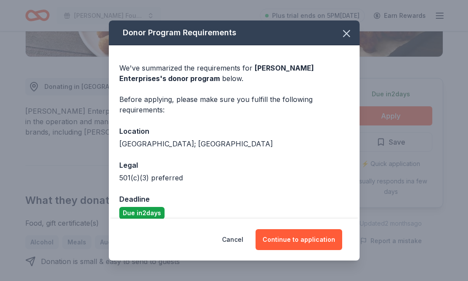
scroll to position [10, 0]
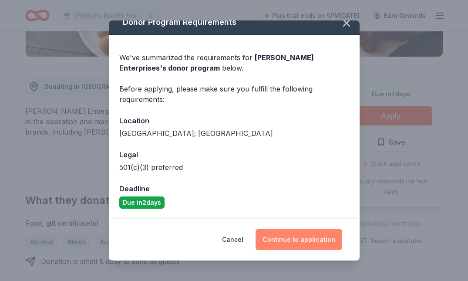
click at [290, 236] on button "Continue to application" at bounding box center [298, 239] width 87 height 21
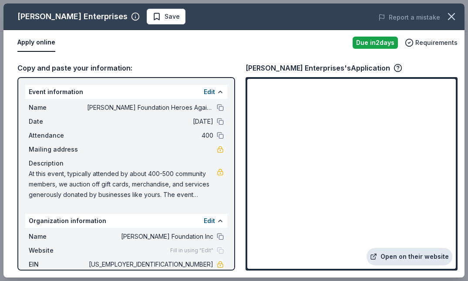
click at [406, 258] on link "Open on their website" at bounding box center [409, 256] width 86 height 17
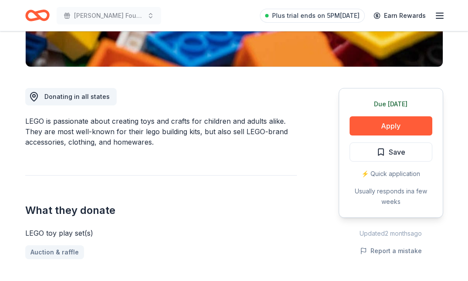
scroll to position [205, 0]
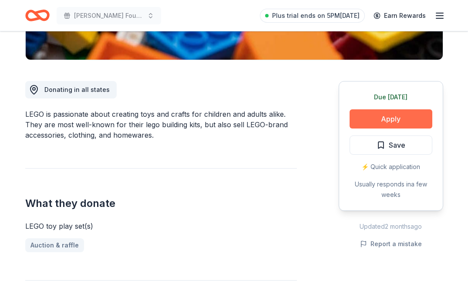
click at [373, 122] on button "Apply" at bounding box center [390, 118] width 83 height 19
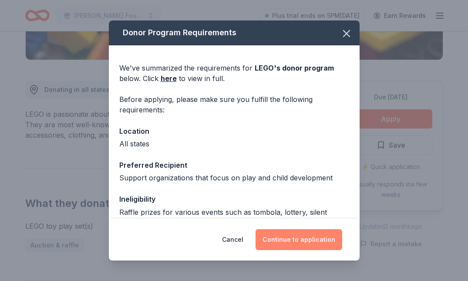
click at [310, 240] on button "Continue to application" at bounding box center [298, 239] width 87 height 21
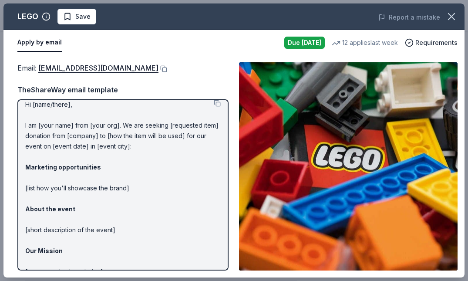
scroll to position [0, 0]
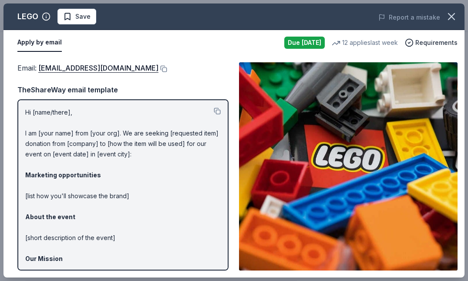
click at [45, 49] on button "Apply by email" at bounding box center [39, 43] width 44 height 18
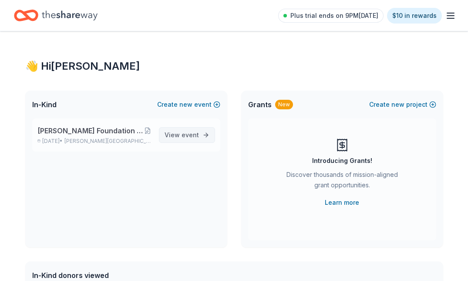
click at [185, 135] on span "event" at bounding box center [189, 134] width 17 height 7
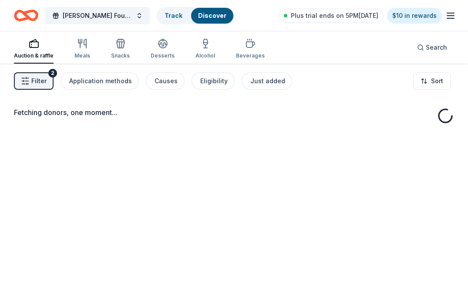
click at [195, 133] on div "Fetching donors, one moment..." at bounding box center [234, 204] width 468 height 281
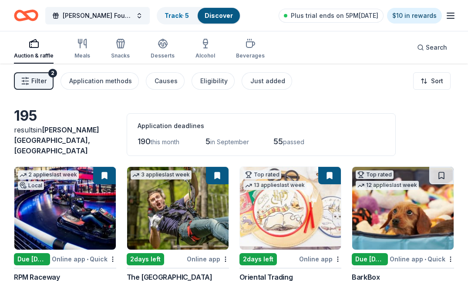
click at [279, 137] on span "55" at bounding box center [278, 141] width 10 height 9
click at [433, 84] on html "[PERSON_NAME] Foundation Heroes Against Heroin 10th Annual 5K Track · 5 Discove…" at bounding box center [234, 140] width 468 height 281
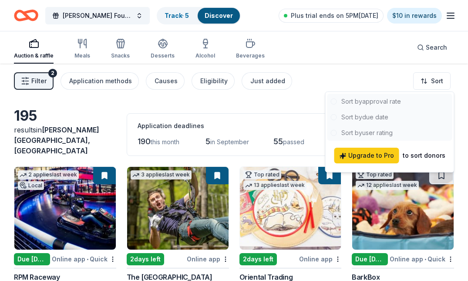
click at [433, 84] on html "[PERSON_NAME] Foundation Heroes Against Heroin 10th Annual 5K Track · 5 Discove…" at bounding box center [234, 140] width 468 height 281
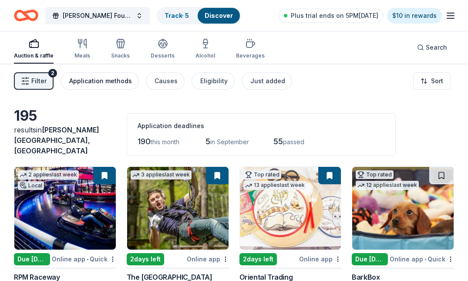
click at [111, 84] on div "Application methods" at bounding box center [100, 81] width 63 height 10
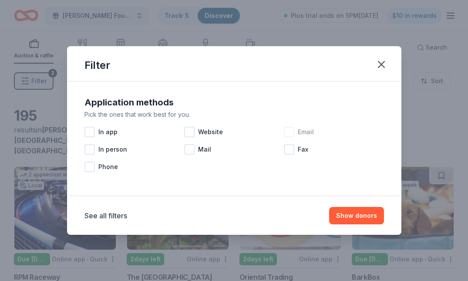
click at [289, 130] on div at bounding box center [289, 132] width 10 height 10
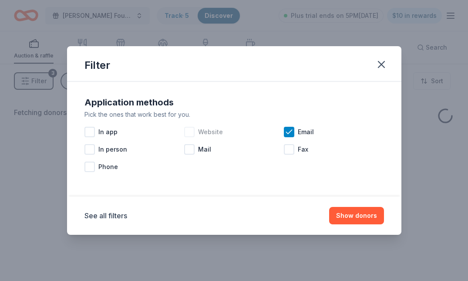
click at [190, 131] on div at bounding box center [189, 132] width 10 height 10
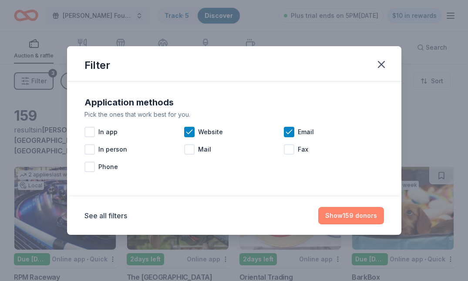
click at [346, 223] on button "Show 159 donors" at bounding box center [351, 215] width 66 height 17
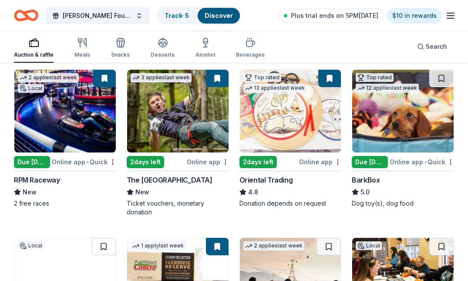
scroll to position [100, 0]
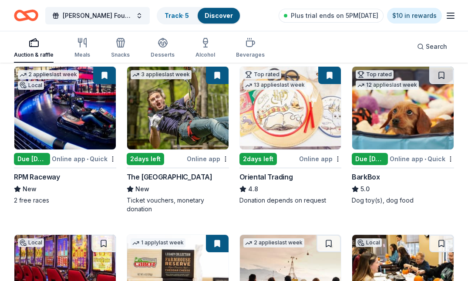
click at [330, 70] on button at bounding box center [329, 75] width 23 height 17
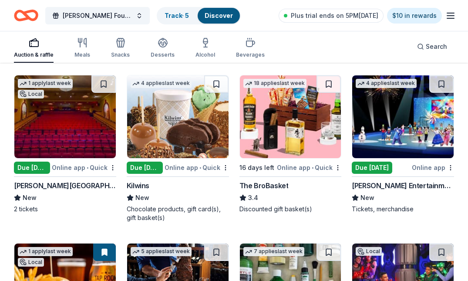
scroll to position [1427, 0]
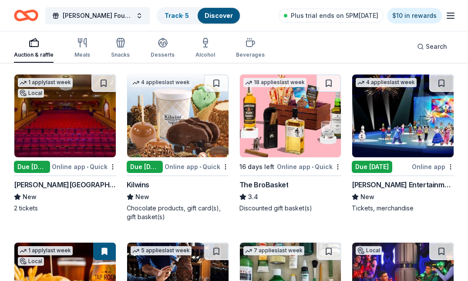
click at [64, 179] on div "[PERSON_NAME][GEOGRAPHIC_DATA]" at bounding box center [65, 184] width 102 height 10
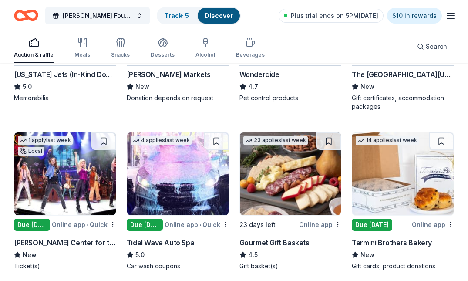
scroll to position [387, 0]
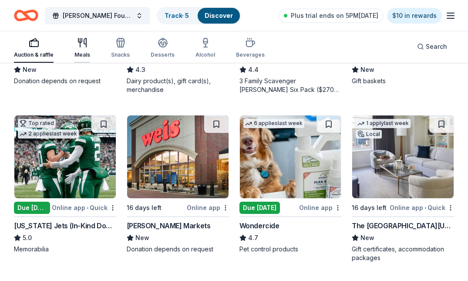
click at [88, 51] on div "Meals" at bounding box center [82, 47] width 16 height 21
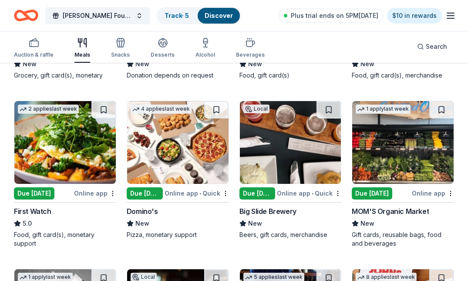
scroll to position [392, 0]
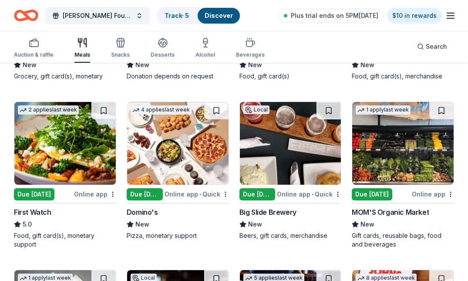
click at [149, 207] on div "Domino's" at bounding box center [142, 212] width 31 height 10
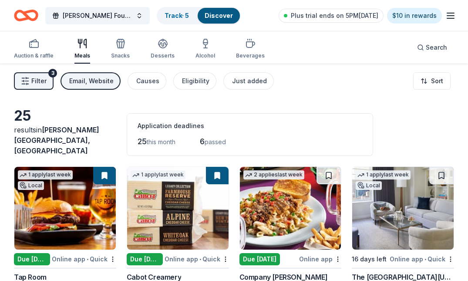
click at [216, 138] on span "passed" at bounding box center [215, 141] width 21 height 7
click at [128, 44] on div "Auction & raffle Meals Snacks Desserts Alcohol Beverages" at bounding box center [139, 49] width 251 height 29
click at [121, 46] on icon "button" at bounding box center [121, 45] width 0 height 6
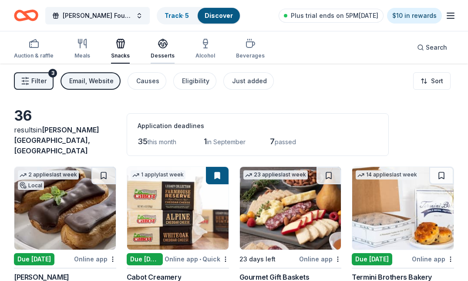
click at [159, 46] on icon "button" at bounding box center [163, 46] width 8 height 3
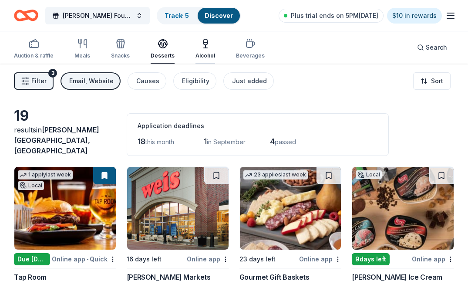
click at [204, 49] on div "Alcohol" at bounding box center [205, 48] width 20 height 21
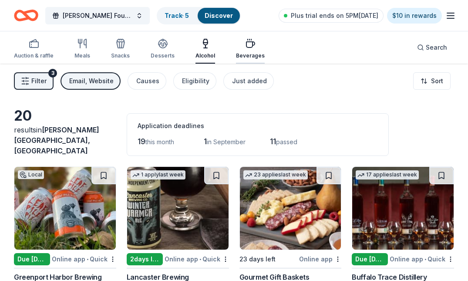
click at [237, 53] on div "Beverages" at bounding box center [250, 55] width 29 height 7
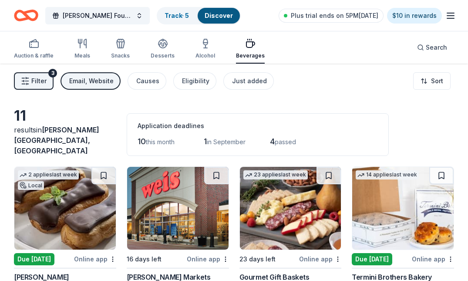
click at [24, 27] on div "John Brower Jr Foundation Heroes Against Heroin 10th Annual 5K Track · 5 Discov…" at bounding box center [234, 15] width 468 height 31
click at [24, 16] on icon "Home" at bounding box center [26, 15] width 24 height 20
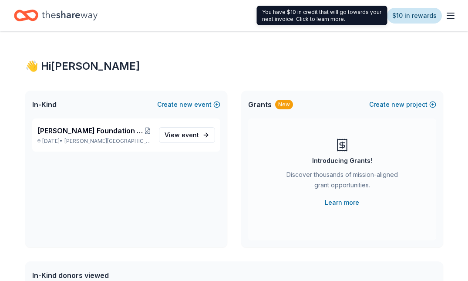
click at [406, 13] on link "$10 in rewards" at bounding box center [414, 16] width 55 height 16
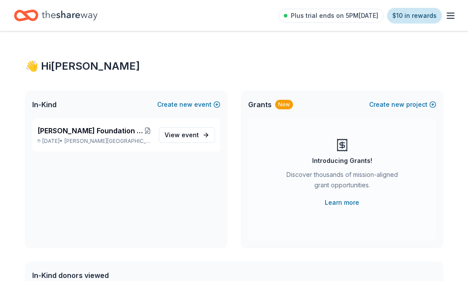
click at [410, 13] on link "$10 in rewards" at bounding box center [414, 16] width 55 height 16
click at [453, 17] on icon "button" at bounding box center [450, 15] width 10 height 10
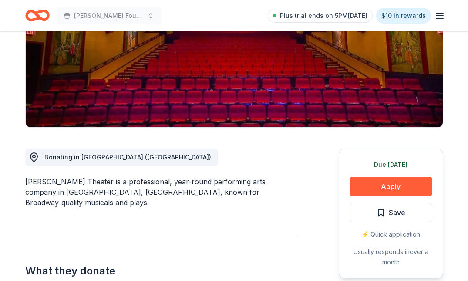
scroll to position [203, 0]
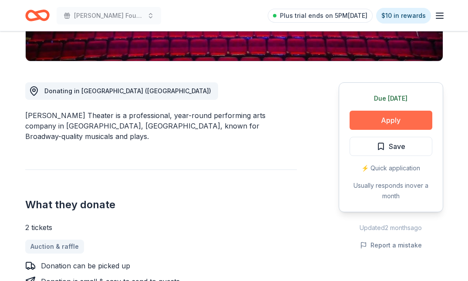
click at [367, 125] on button "Apply" at bounding box center [390, 120] width 83 height 19
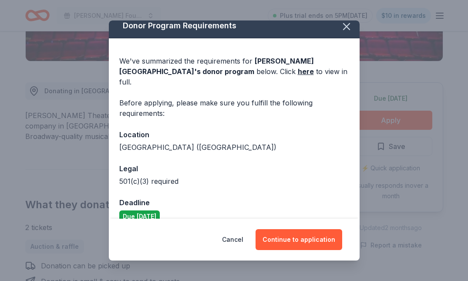
scroll to position [10, 0]
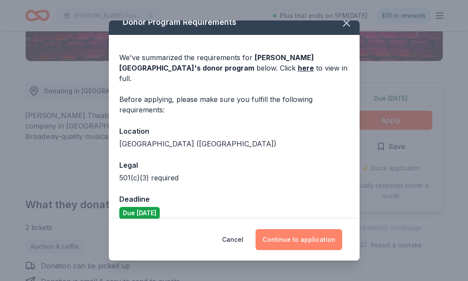
click at [307, 234] on button "Continue to application" at bounding box center [298, 239] width 87 height 21
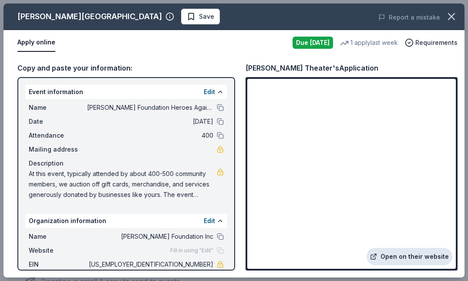
click at [413, 255] on link "Open on their website" at bounding box center [409, 256] width 86 height 17
click at [219, 108] on button at bounding box center [220, 107] width 7 height 7
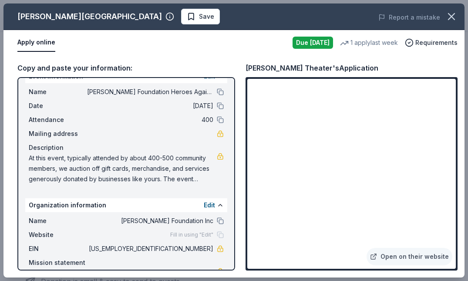
scroll to position [0, 0]
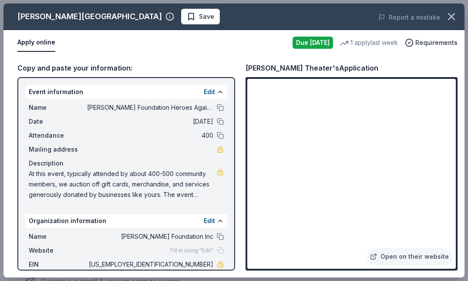
click at [224, 104] on div "Name [PERSON_NAME] Foundation Heroes Against Heroin 10th Annual 5K Date [DATE] …" at bounding box center [126, 151] width 202 height 104
click at [223, 105] on button at bounding box center [220, 107] width 7 height 7
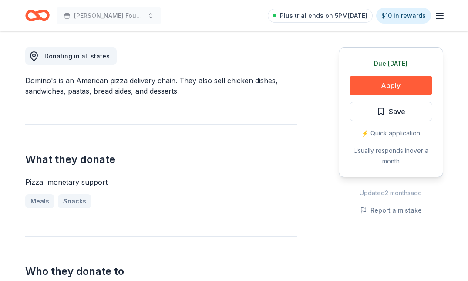
scroll to position [242, 0]
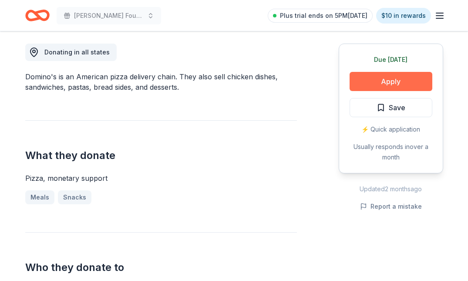
click at [383, 76] on button "Apply" at bounding box center [390, 81] width 83 height 19
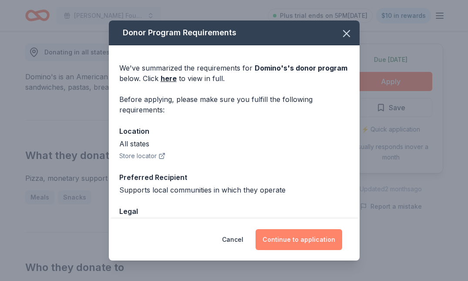
click at [307, 246] on button "Continue to application" at bounding box center [298, 239] width 87 height 21
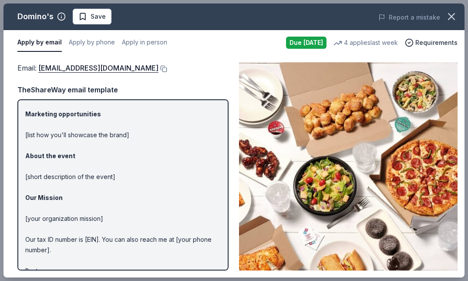
scroll to position [85, 0]
